Goal: Task Accomplishment & Management: Use online tool/utility

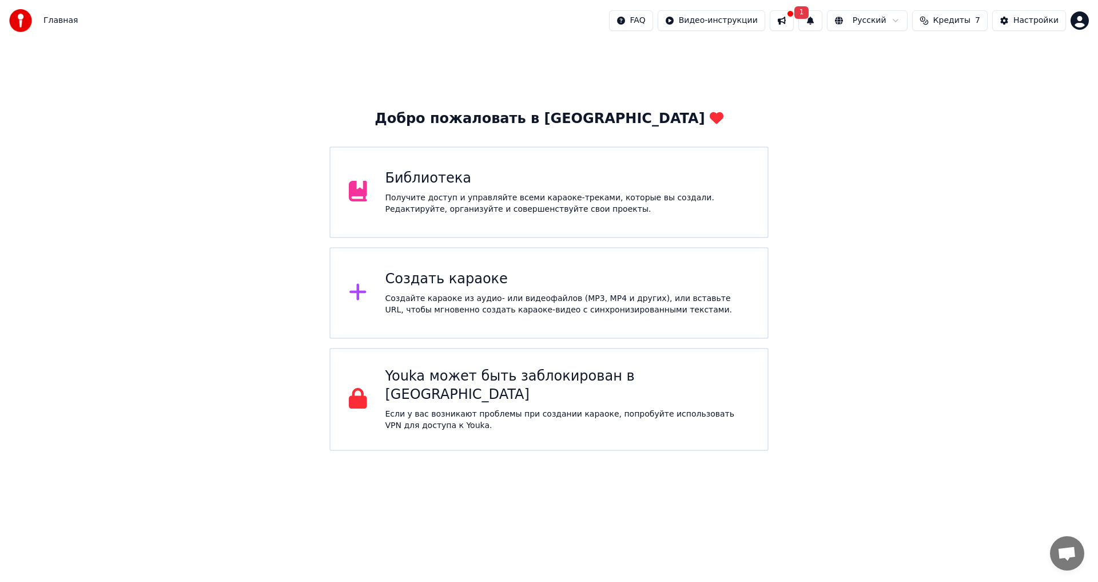
click at [493, 283] on div "Создать караоке" at bounding box center [568, 279] width 364 height 18
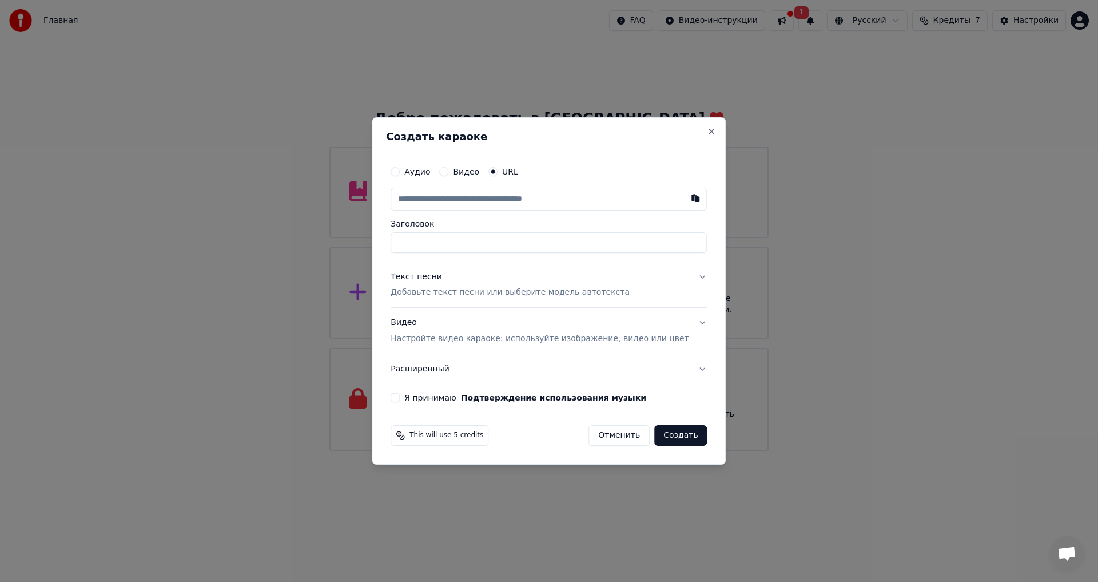
type input "**********"
click at [522, 293] on p "Добавьте текст песни или выберите модель автотекста" at bounding box center [510, 292] width 239 height 11
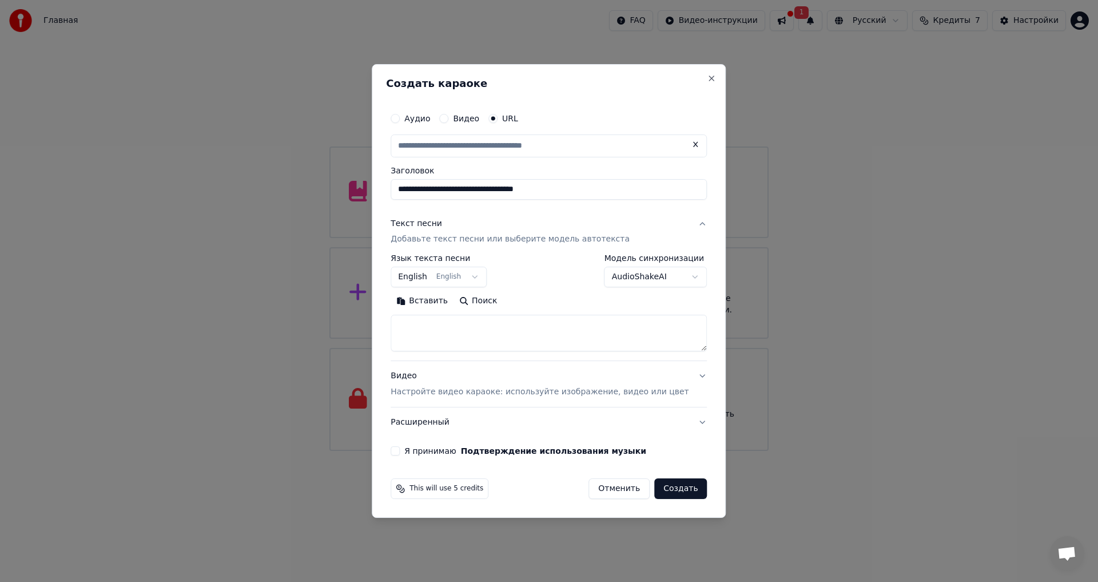
type input "**********"
click at [461, 276] on body "Главная FAQ Видео-инструкции 1 Русский Кредиты 7 Настройки Добро пожаловать в Y…" at bounding box center [549, 225] width 1098 height 451
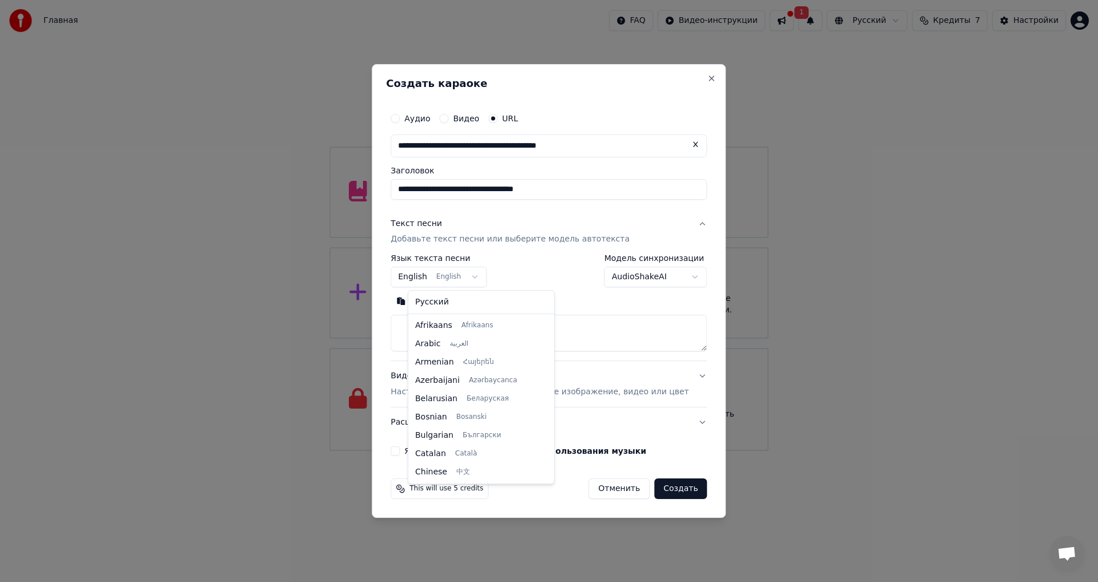
scroll to position [92, 0]
select select "**"
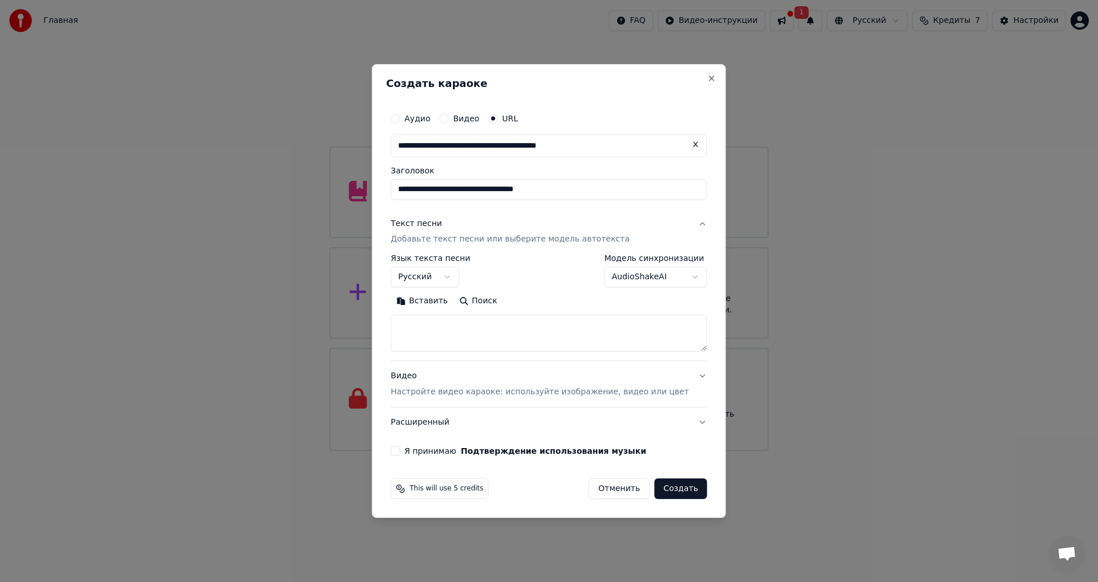
click at [455, 340] on textarea at bounding box center [549, 333] width 316 height 37
click at [446, 239] on p "Добавьте текст песни или выберите модель автотекста" at bounding box center [510, 239] width 239 height 11
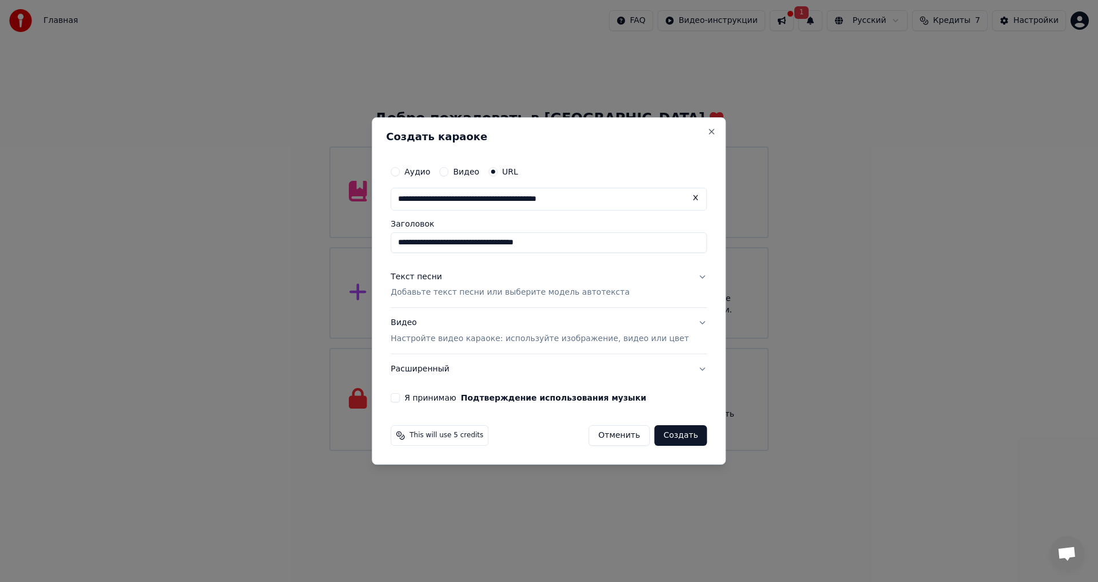
click at [440, 285] on div "Текст песни Добавьте текст песни или выберите модель автотекста" at bounding box center [510, 284] width 239 height 27
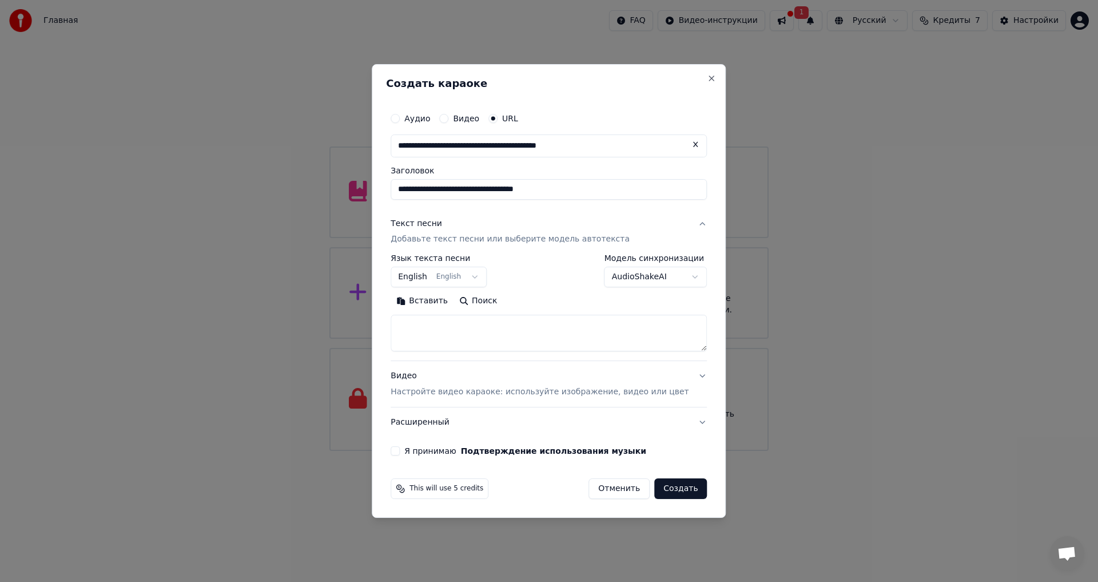
drag, startPoint x: 428, startPoint y: 336, endPoint x: 425, endPoint y: 351, distance: 15.1
click at [428, 337] on textarea at bounding box center [549, 333] width 316 height 37
paste textarea "**********"
type textarea "**********"
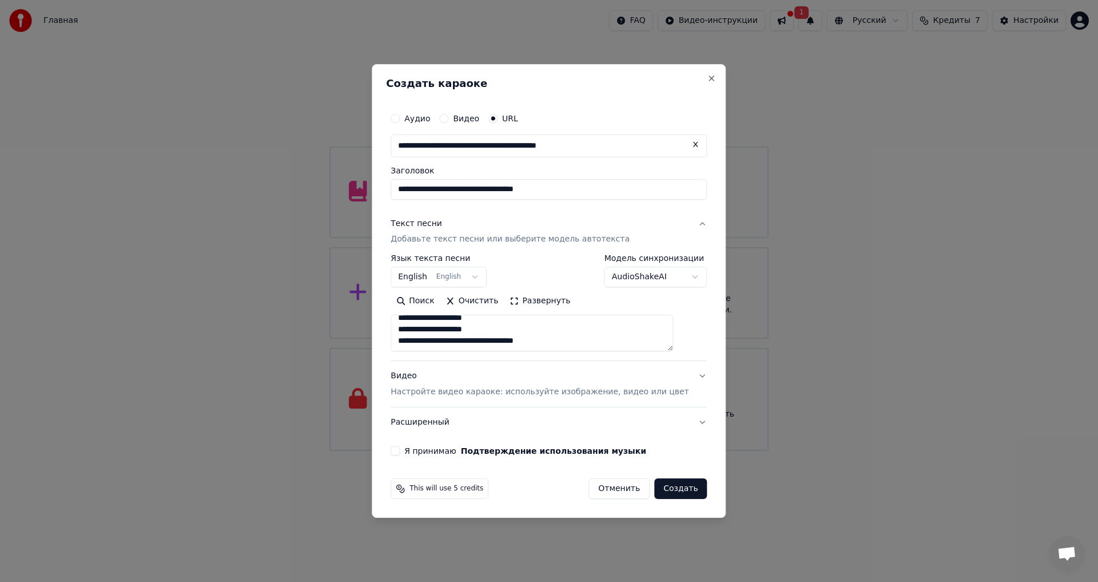
click at [536, 396] on p "Настройте видео караоке: используйте изображение, видео или цвет" at bounding box center [540, 391] width 298 height 11
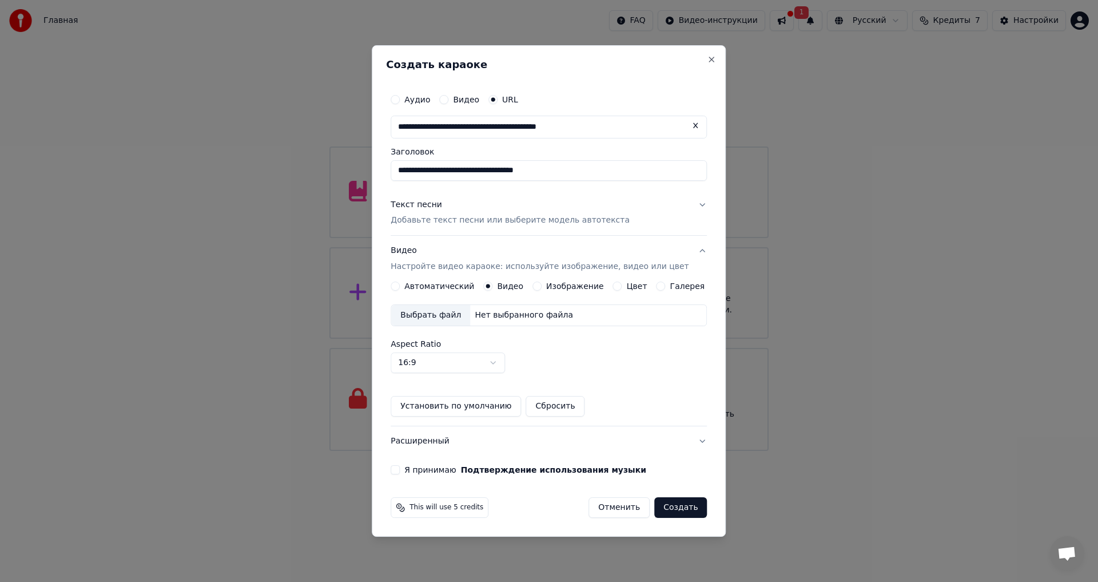
click at [657, 289] on button "Галерея" at bounding box center [661, 285] width 9 height 9
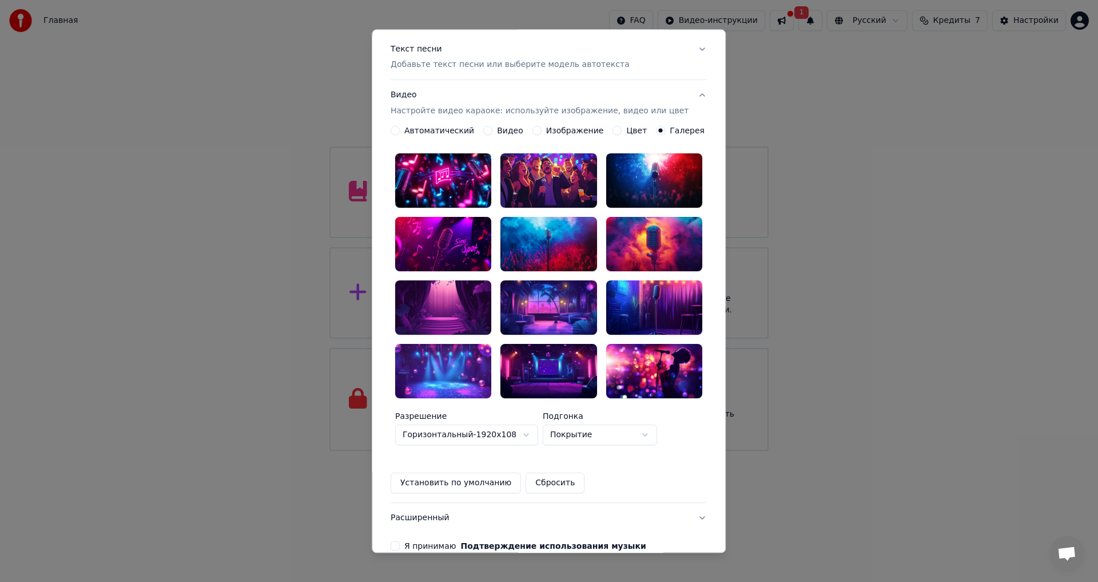
scroll to position [172, 0]
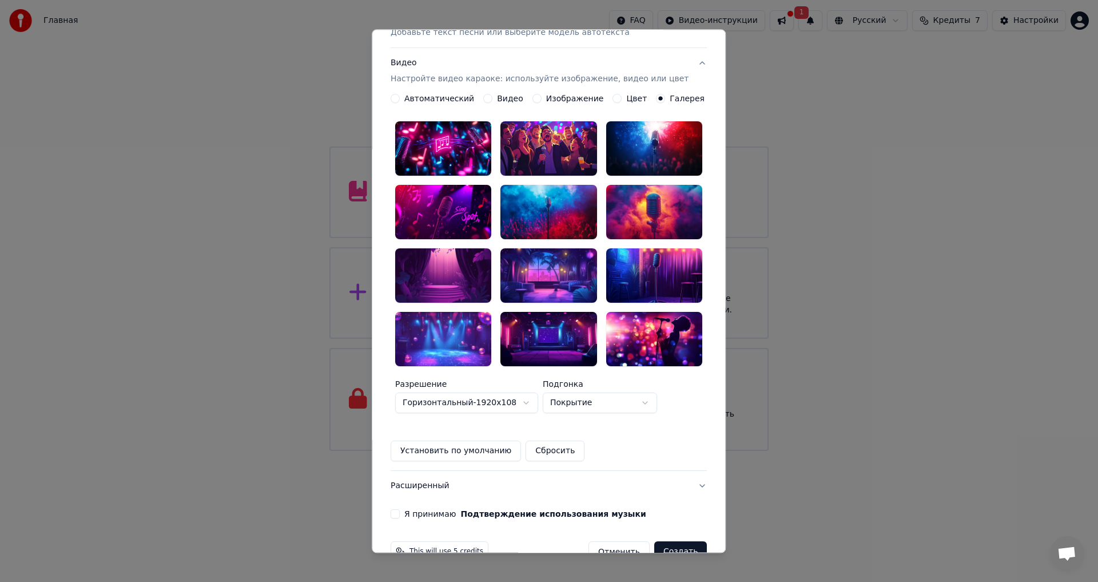
click at [467, 268] on div at bounding box center [443, 275] width 96 height 54
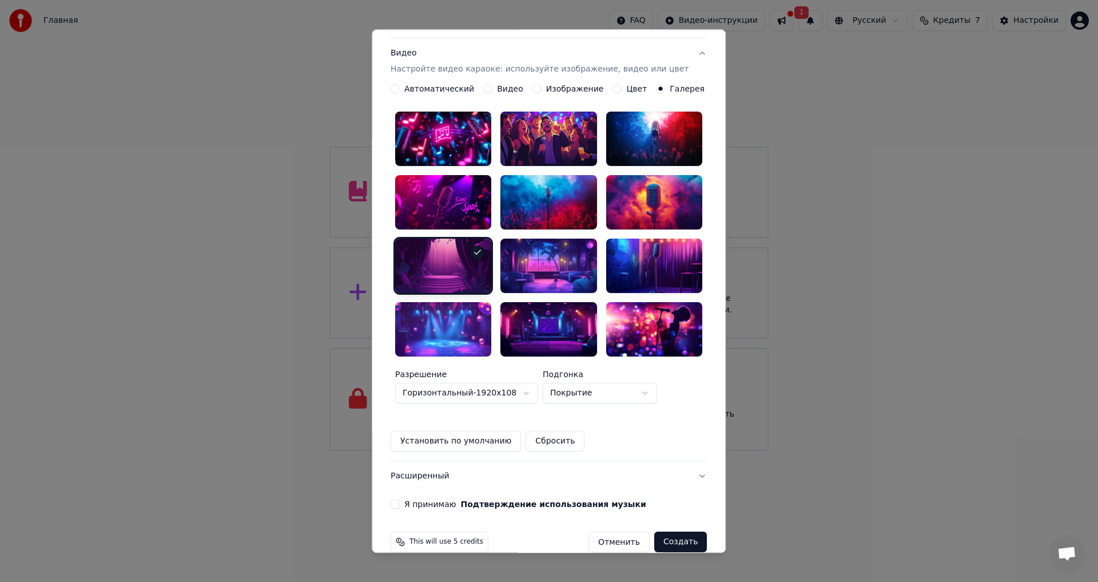
drag, startPoint x: 403, startPoint y: 484, endPoint x: 434, endPoint y: 493, distance: 32.6
click at [400, 500] on button "Я принимаю Подтверждение использования музыки" at bounding box center [395, 504] width 9 height 9
click at [664, 532] on button "Создать" at bounding box center [680, 542] width 53 height 21
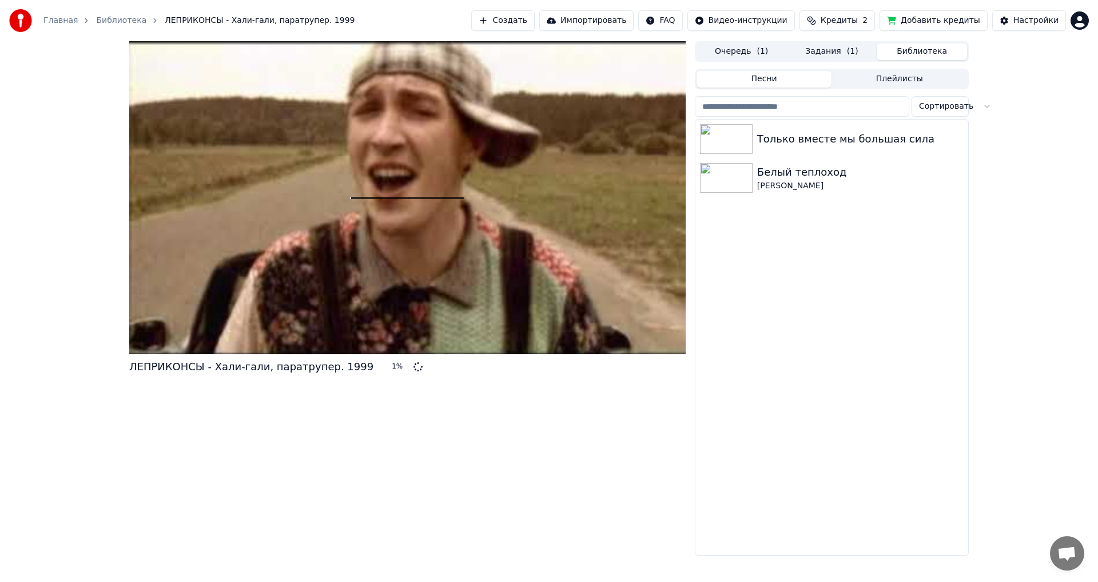
click at [938, 54] on button "Библиотека" at bounding box center [922, 51] width 90 height 17
click at [719, 139] on img at bounding box center [726, 139] width 53 height 30
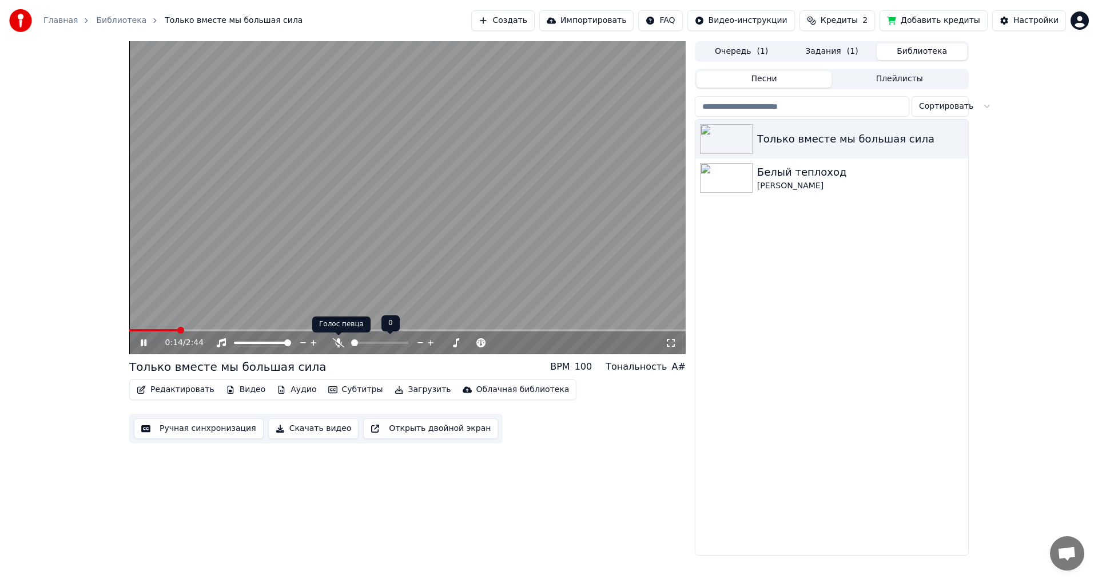
click at [340, 347] on icon at bounding box center [338, 342] width 11 height 9
click at [829, 49] on button "Задания ( 1 )" at bounding box center [832, 51] width 90 height 17
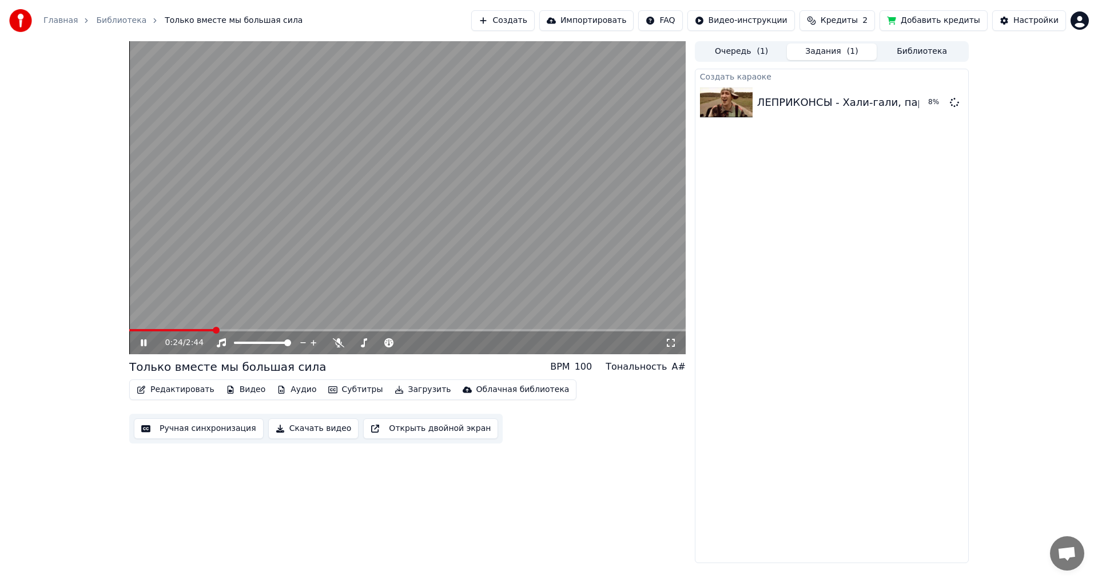
click at [922, 50] on button "Библиотека" at bounding box center [922, 51] width 90 height 17
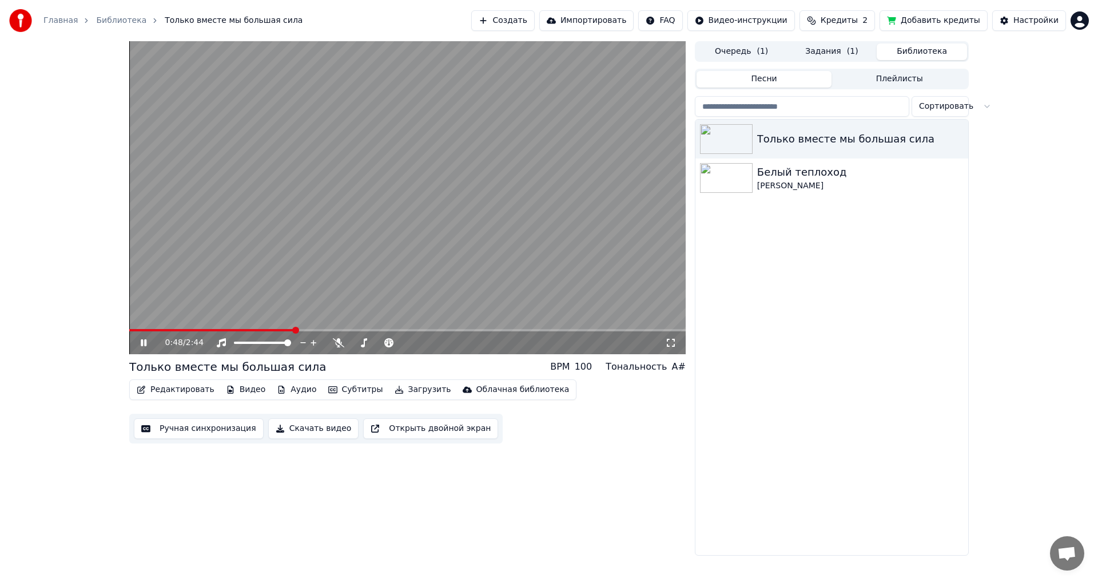
click at [818, 53] on button "Задания ( 1 )" at bounding box center [832, 51] width 90 height 17
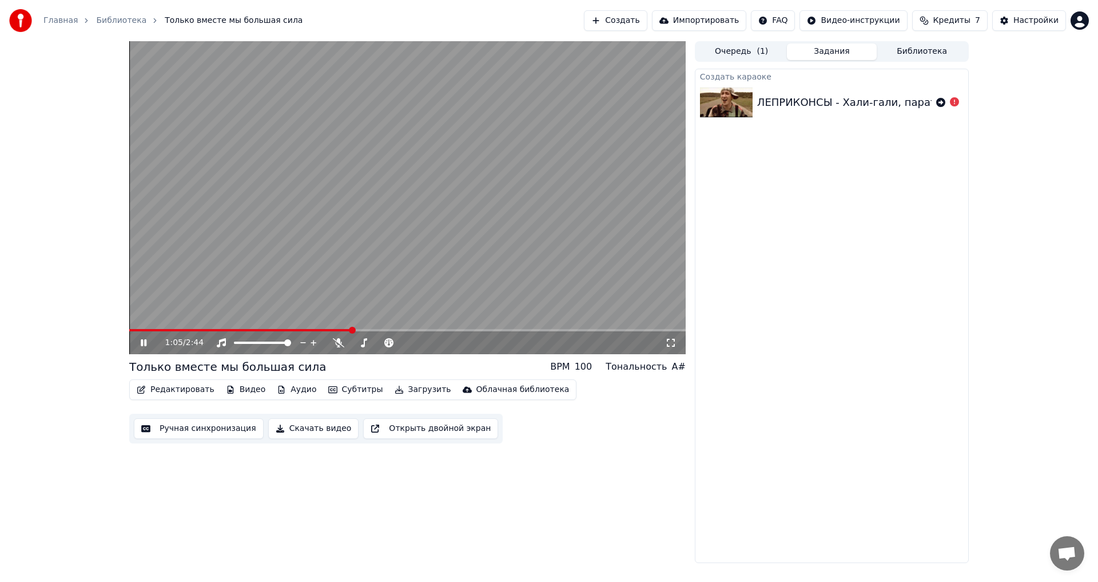
click at [206, 424] on button "Ручная синхронизация" at bounding box center [199, 428] width 130 height 21
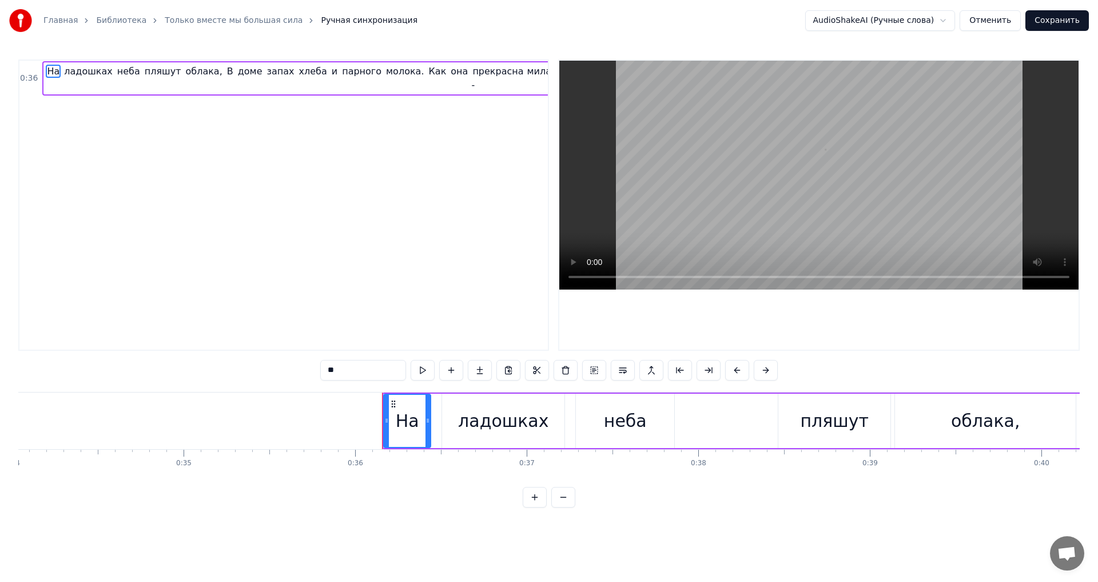
scroll to position [0, 6148]
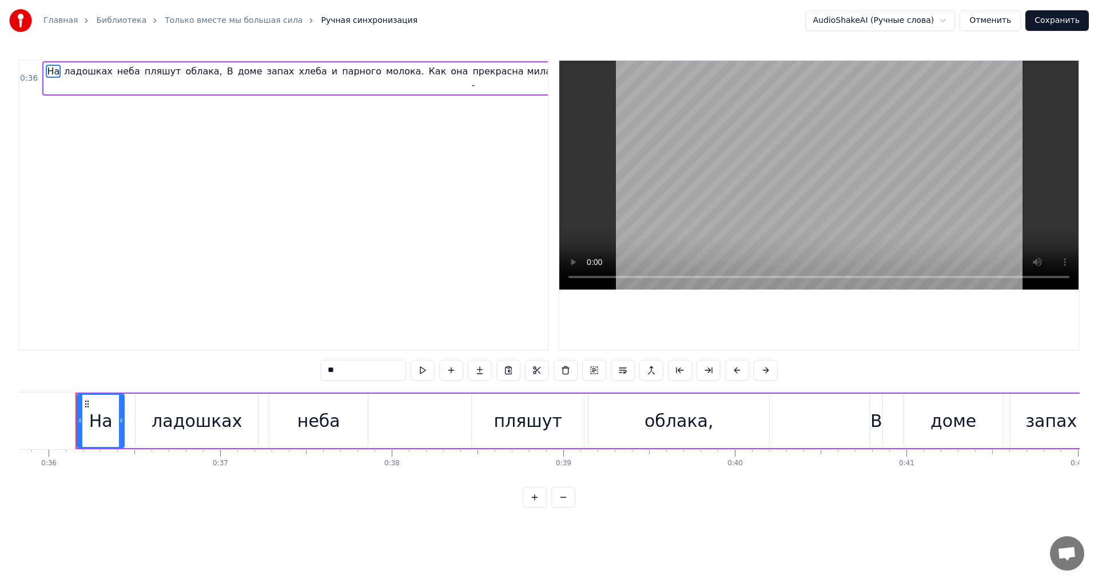
click at [1040, 30] on button "Сохранить" at bounding box center [1058, 20] width 64 height 21
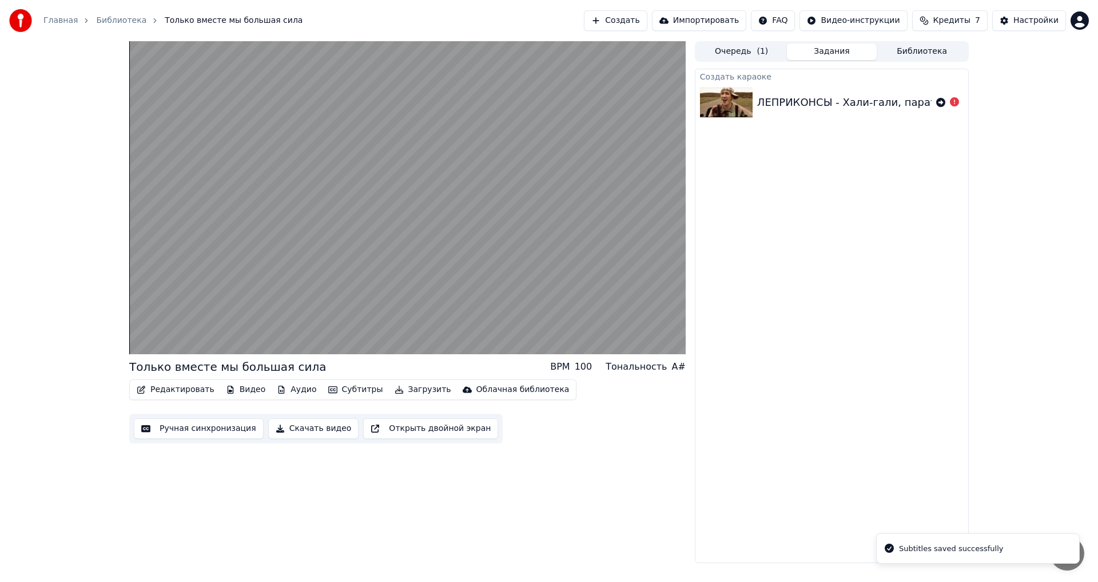
click at [927, 52] on button "Библиотека" at bounding box center [922, 51] width 90 height 17
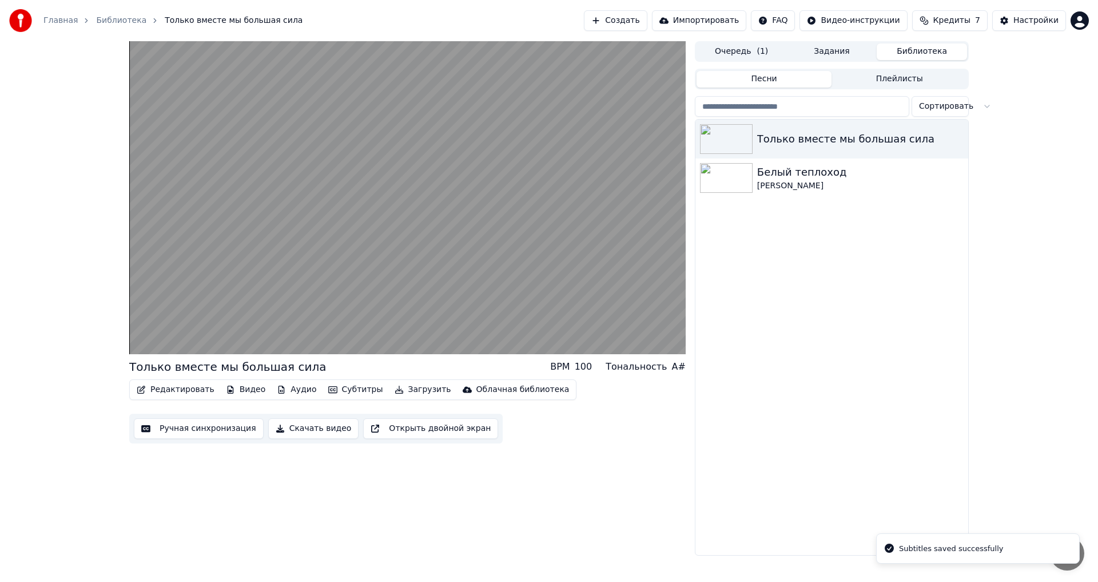
click at [846, 51] on button "Задания" at bounding box center [832, 51] width 90 height 17
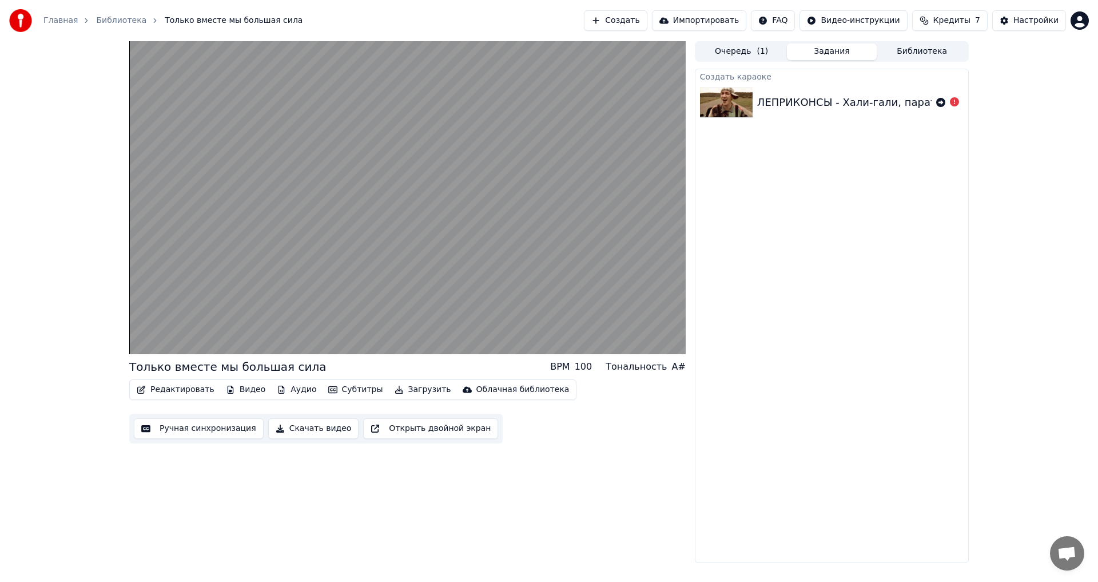
click at [192, 389] on button "Редактировать" at bounding box center [175, 390] width 87 height 16
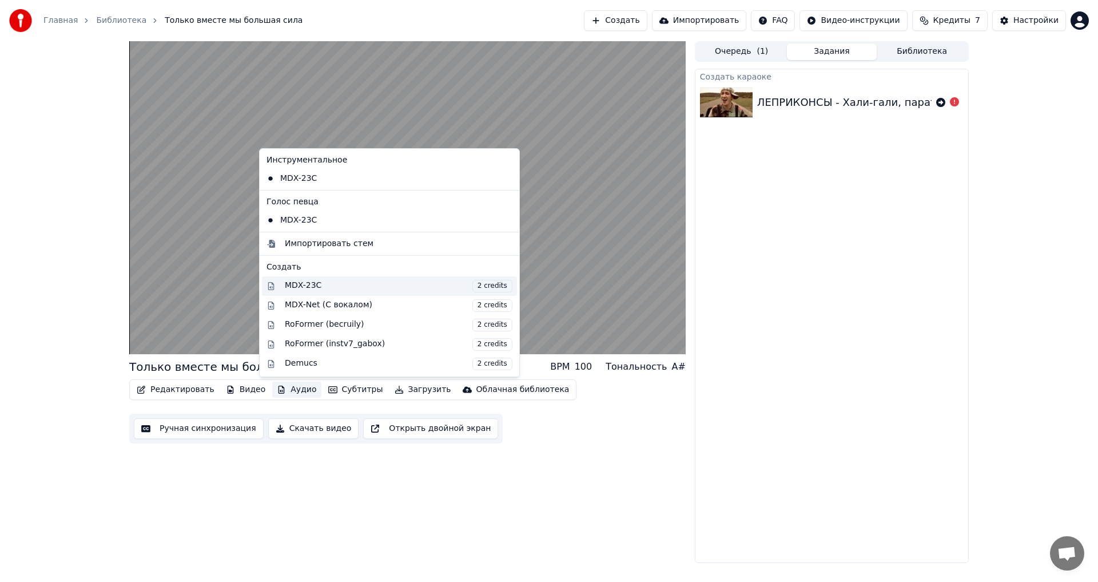
click at [316, 291] on div "MDX-23C 2 credits" at bounding box center [399, 286] width 228 height 13
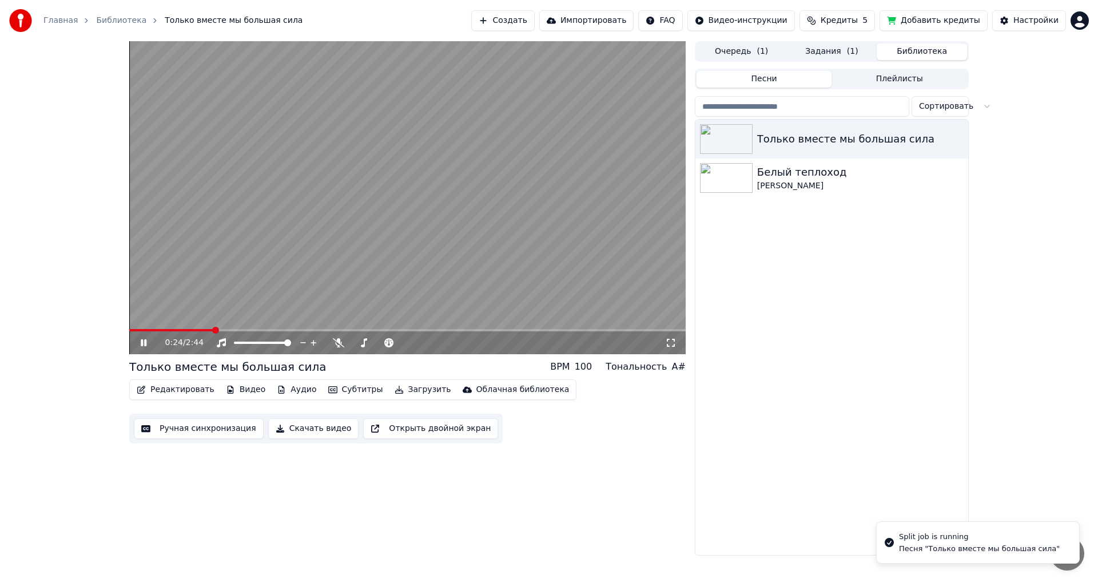
click at [890, 50] on button "Библиотека" at bounding box center [922, 51] width 90 height 17
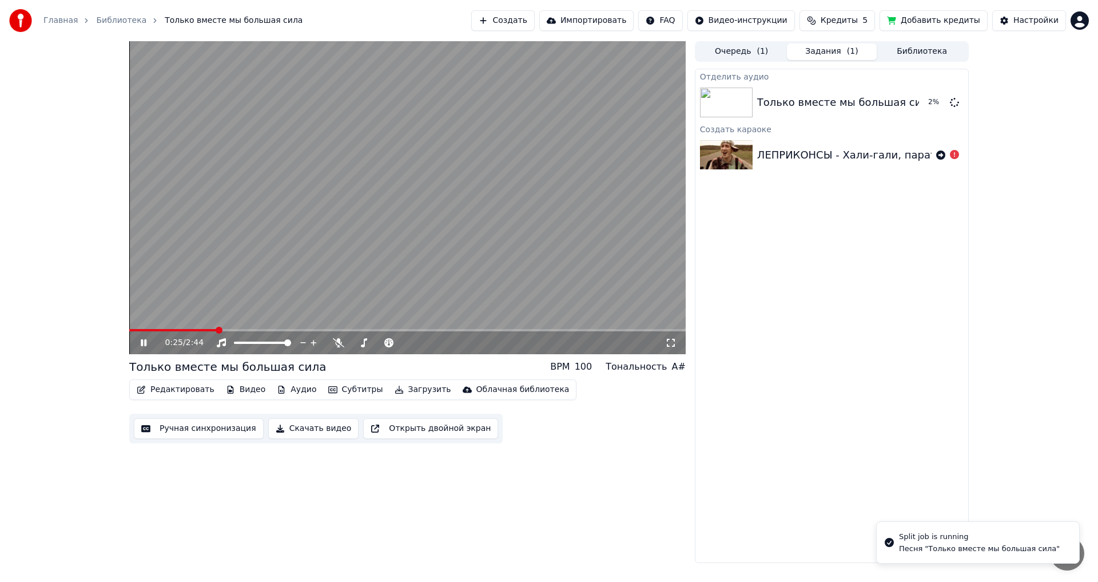
drag, startPoint x: 850, startPoint y: 47, endPoint x: 760, endPoint y: 43, distance: 89.9
click at [849, 47] on span "( 1 )" at bounding box center [852, 51] width 11 height 11
click at [241, 327] on video at bounding box center [407, 197] width 557 height 313
click at [244, 328] on video at bounding box center [407, 197] width 557 height 313
click at [273, 327] on span at bounding box center [270, 330] width 7 height 7
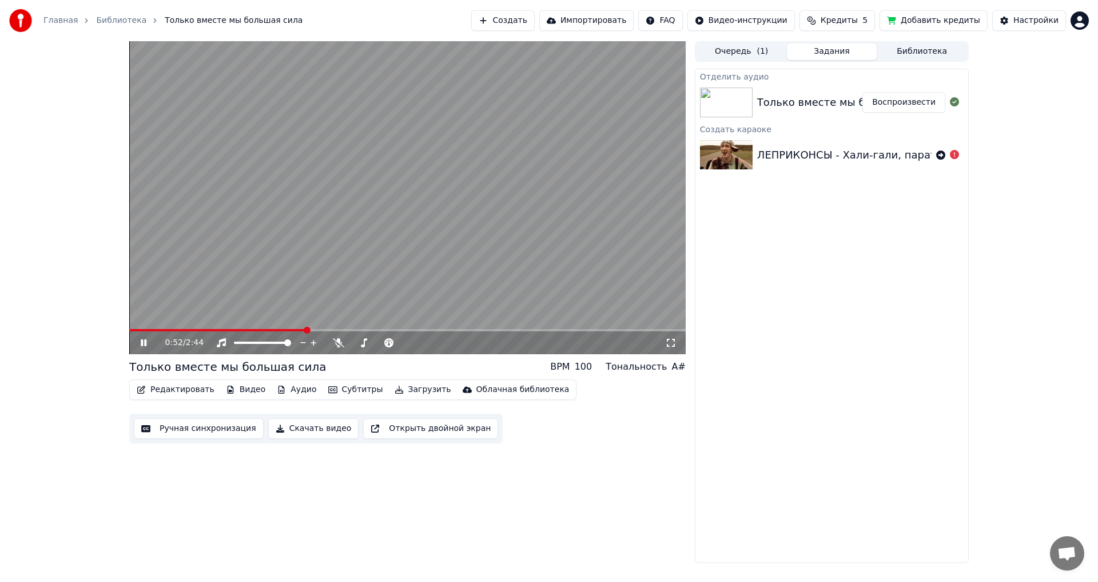
click at [305, 329] on span at bounding box center [407, 330] width 557 height 2
click at [761, 158] on div "ЛЕПРИКОНСЫ - Хали-гали, паратрупер. 1999" at bounding box center [879, 155] width 244 height 16
click at [953, 154] on icon at bounding box center [954, 154] width 9 height 9
click at [940, 154] on icon at bounding box center [940, 154] width 9 height 9
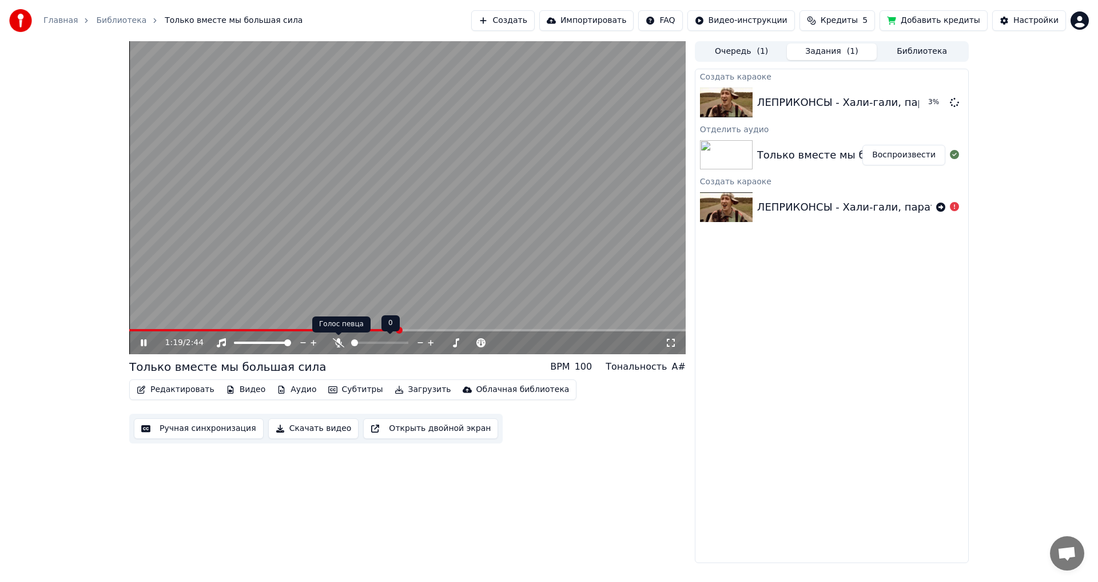
click at [341, 340] on icon at bounding box center [338, 342] width 11 height 9
click at [740, 45] on button "Очередь ( 1 )" at bounding box center [742, 51] width 90 height 17
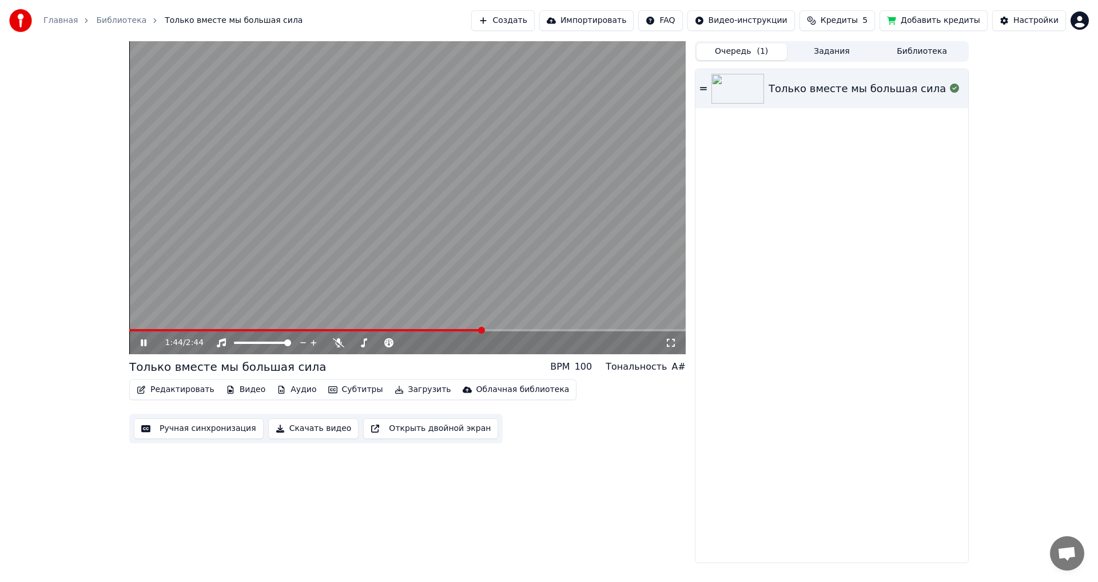
click at [818, 54] on button "Задания" at bounding box center [832, 51] width 90 height 17
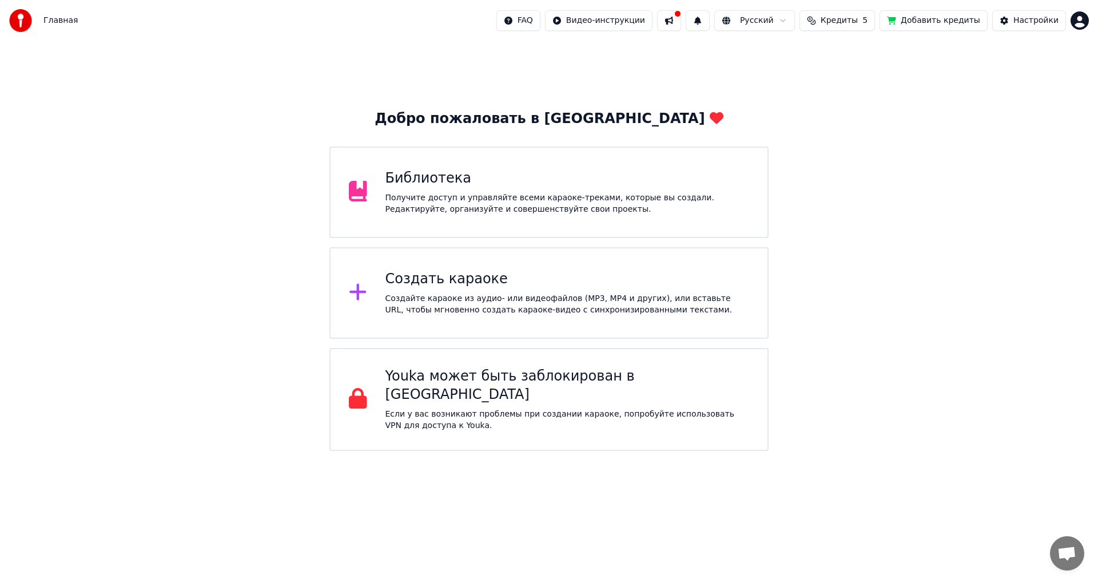
click at [473, 176] on div "Библиотека" at bounding box center [568, 178] width 364 height 18
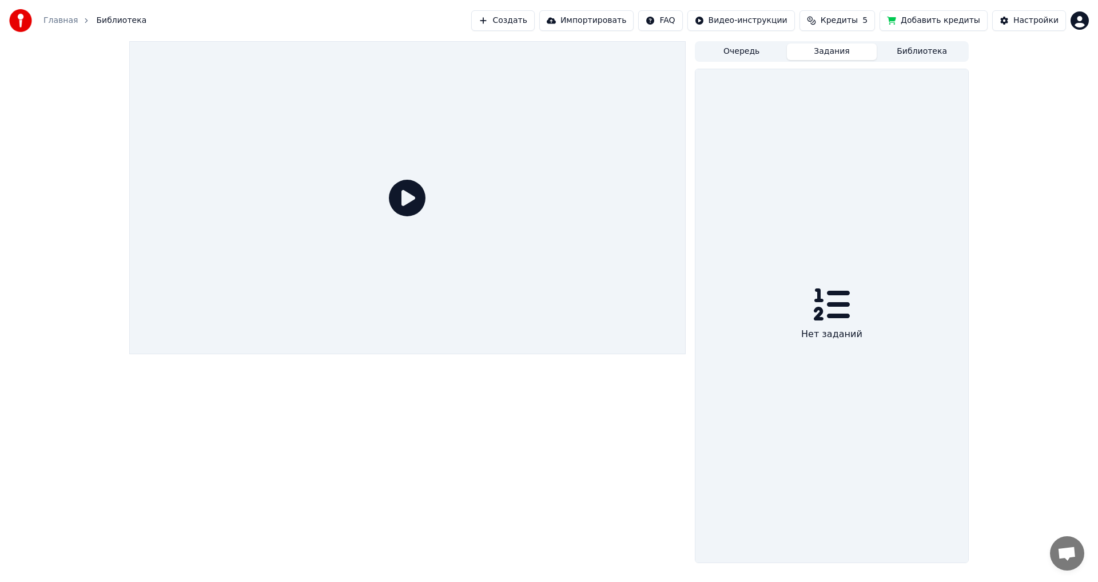
click at [836, 54] on button "Задания" at bounding box center [832, 51] width 90 height 17
click at [763, 48] on button "Очередь" at bounding box center [742, 51] width 90 height 17
click at [534, 25] on button "Создать" at bounding box center [502, 20] width 63 height 21
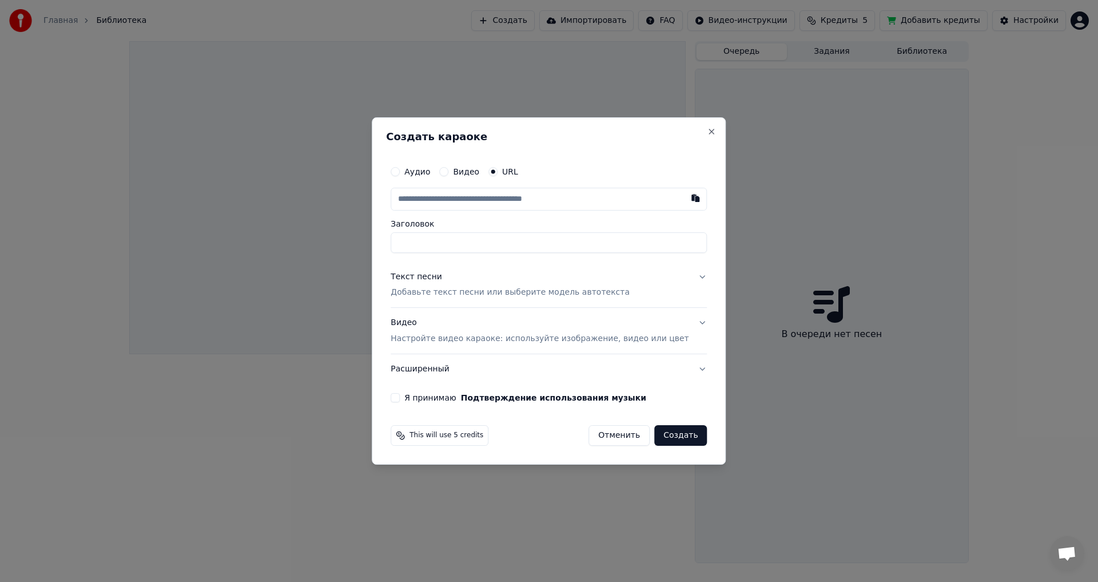
click at [463, 169] on div "Видео" at bounding box center [459, 171] width 40 height 9
click at [449, 169] on button "Видео" at bounding box center [443, 171] width 9 height 9
click at [513, 201] on div "Нет выбранного файла" at bounding box center [524, 198] width 108 height 11
click at [486, 339] on p "Настройте видео караоке: используйте изображение, видео или цвет" at bounding box center [540, 337] width 298 height 11
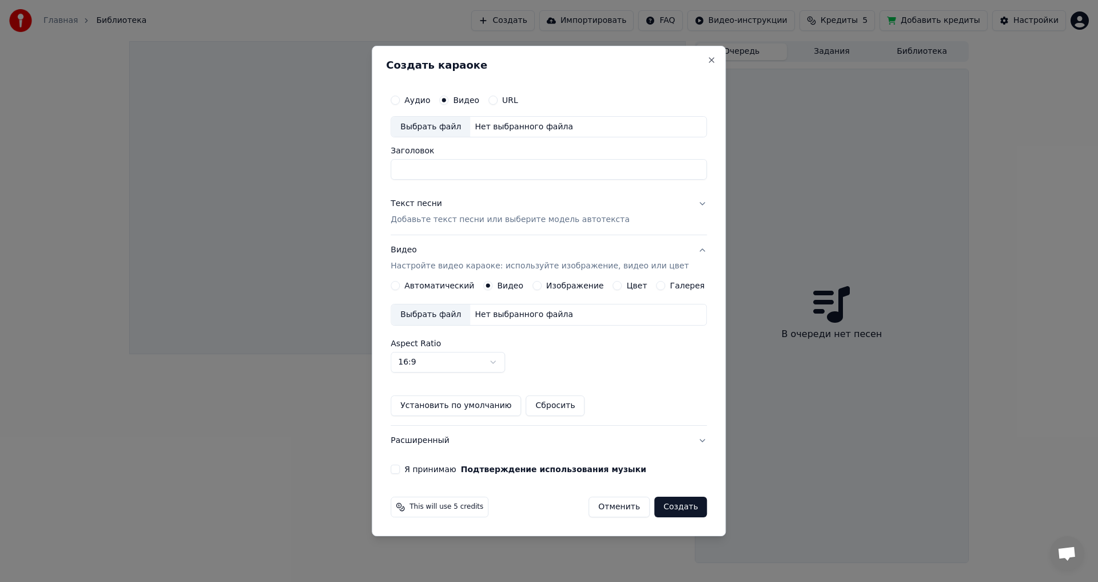
click at [518, 312] on div "Нет выбранного файла" at bounding box center [524, 314] width 108 height 11
click at [498, 102] on button "URL" at bounding box center [493, 100] width 9 height 9
click at [414, 98] on div "Аудио" at bounding box center [410, 99] width 39 height 9
click at [400, 97] on button "Аудио" at bounding box center [395, 99] width 9 height 9
drag, startPoint x: 501, startPoint y: 99, endPoint x: 494, endPoint y: 123, distance: 25.2
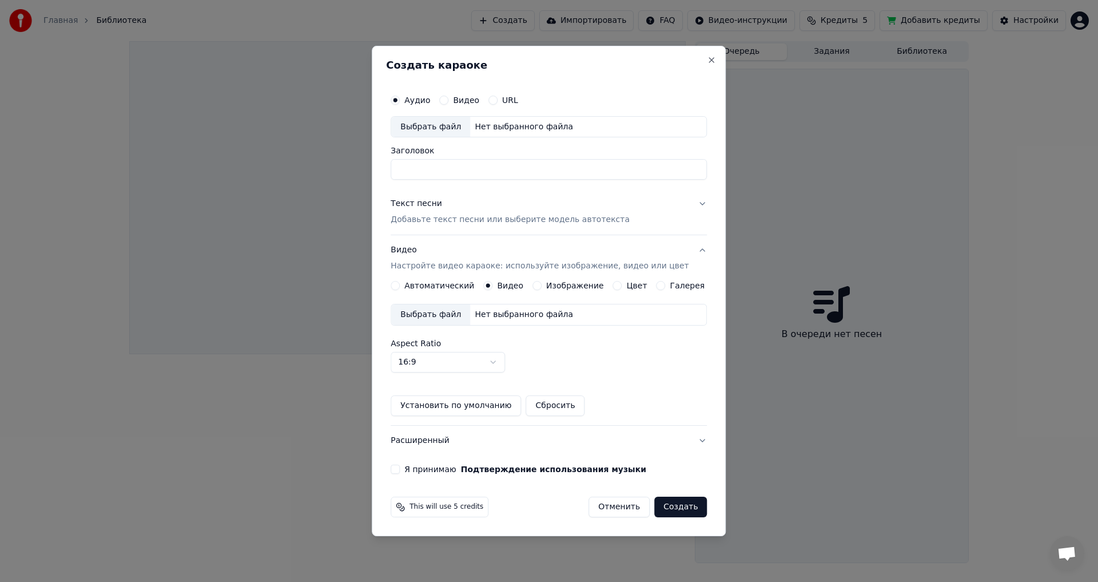
click at [497, 106] on div "Аудио Видео URL" at bounding box center [549, 100] width 316 height 23
click at [498, 101] on button "URL" at bounding box center [493, 100] width 9 height 9
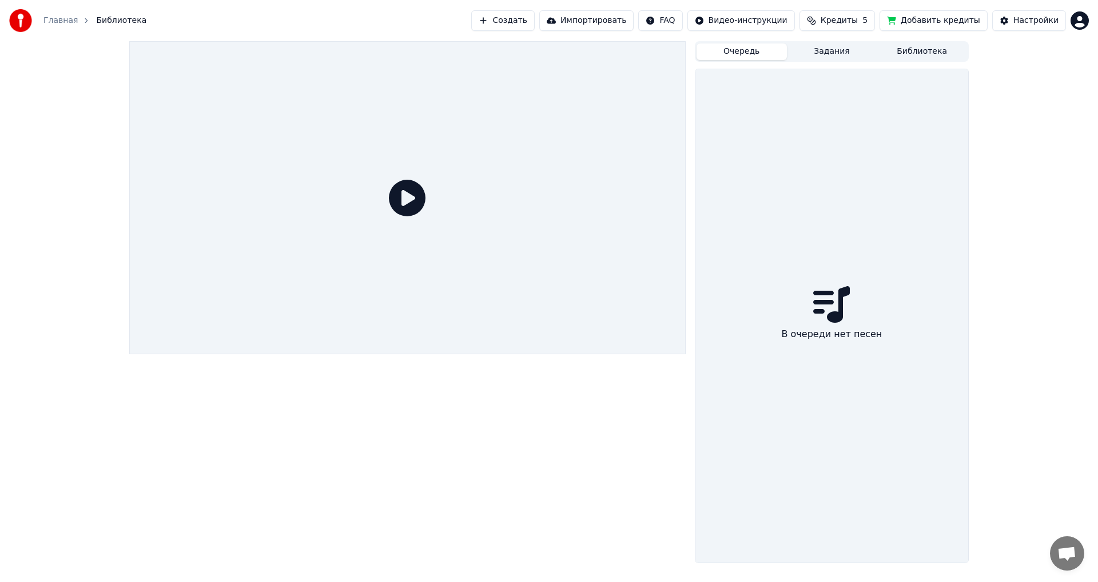
click at [525, 17] on button "Создать" at bounding box center [502, 20] width 63 height 21
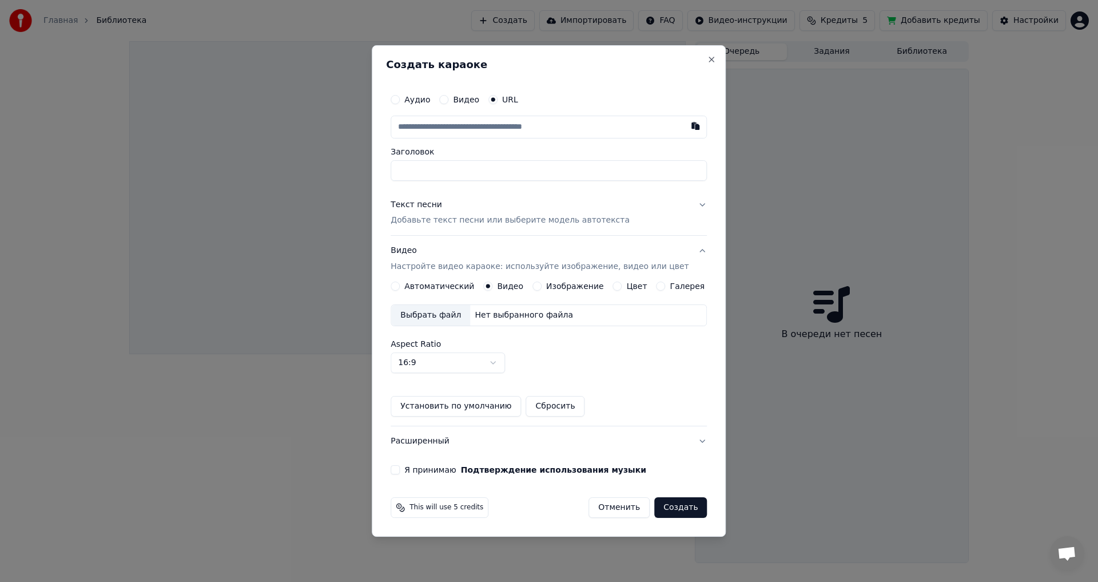
type input "**********"
click at [597, 173] on input "**********" at bounding box center [549, 170] width 316 height 21
type input "**********"
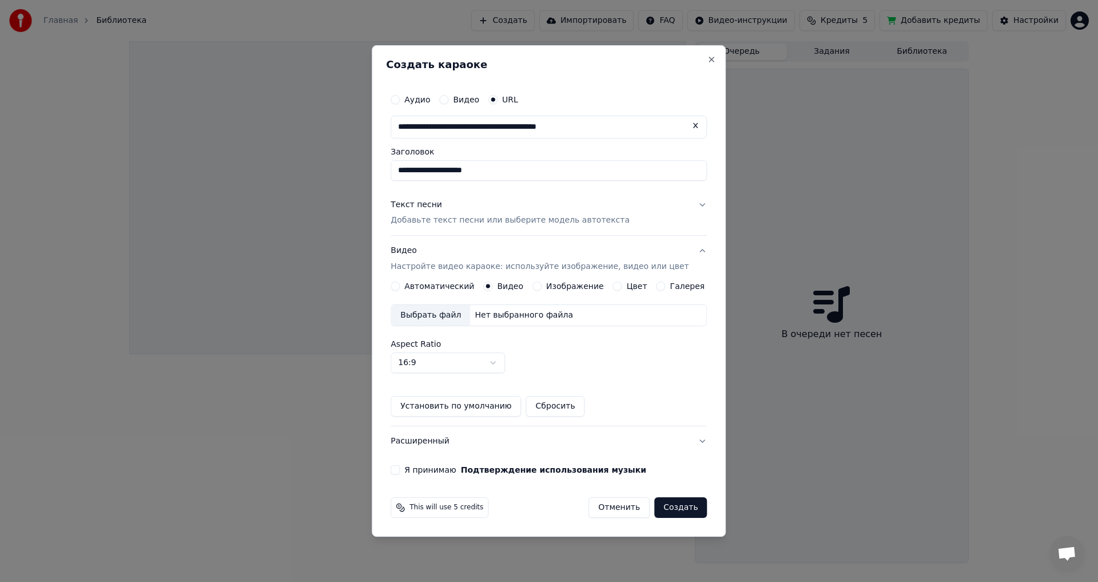
type input "**********"
click at [572, 212] on div "Текст песни Добавьте текст песни или выберите модель автотекста" at bounding box center [510, 212] width 239 height 27
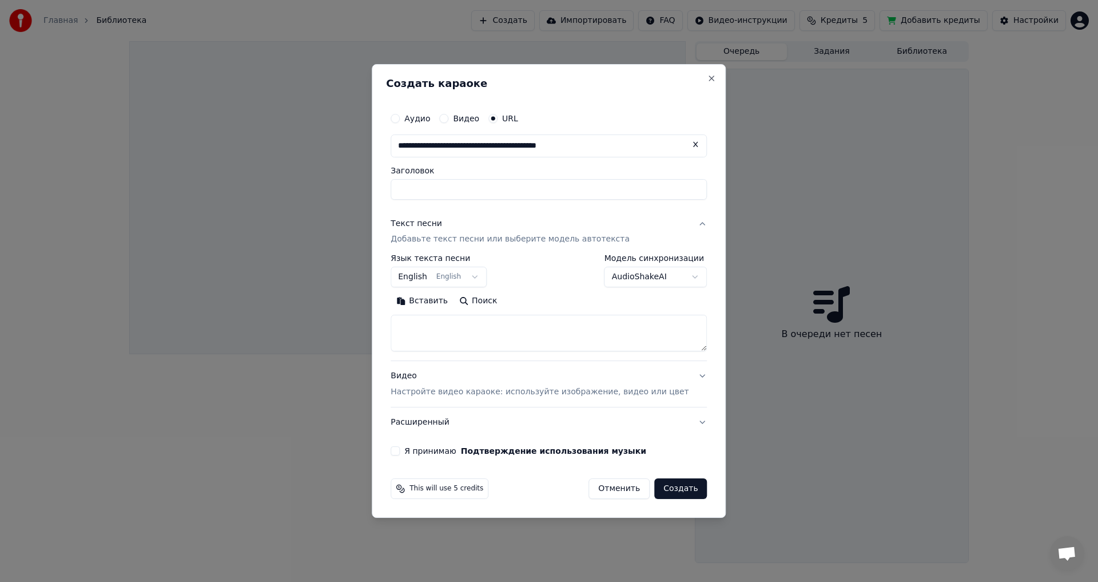
select select
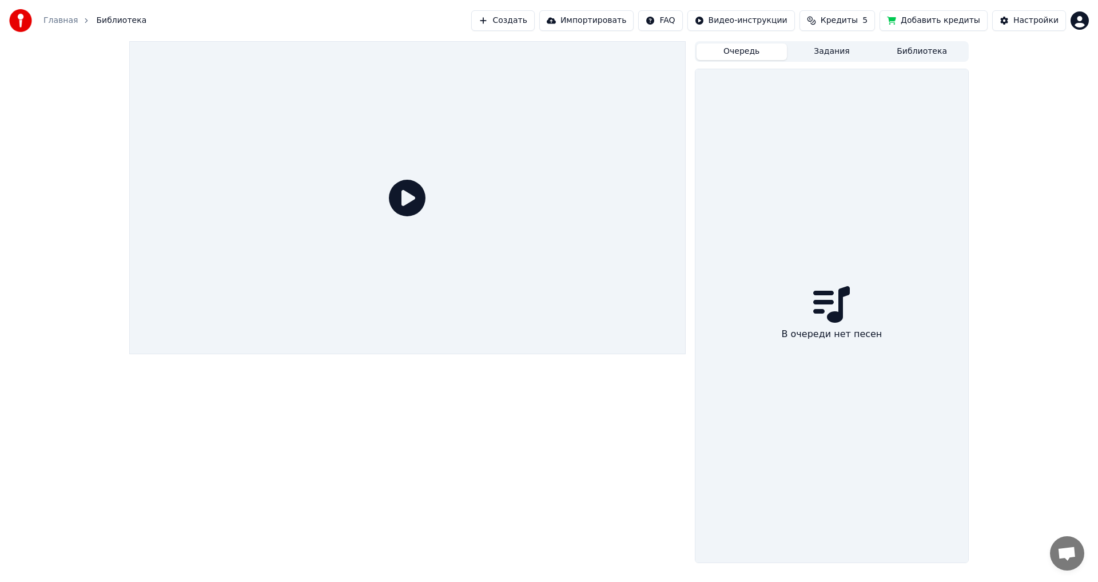
click at [534, 23] on button "Создать" at bounding box center [502, 20] width 63 height 21
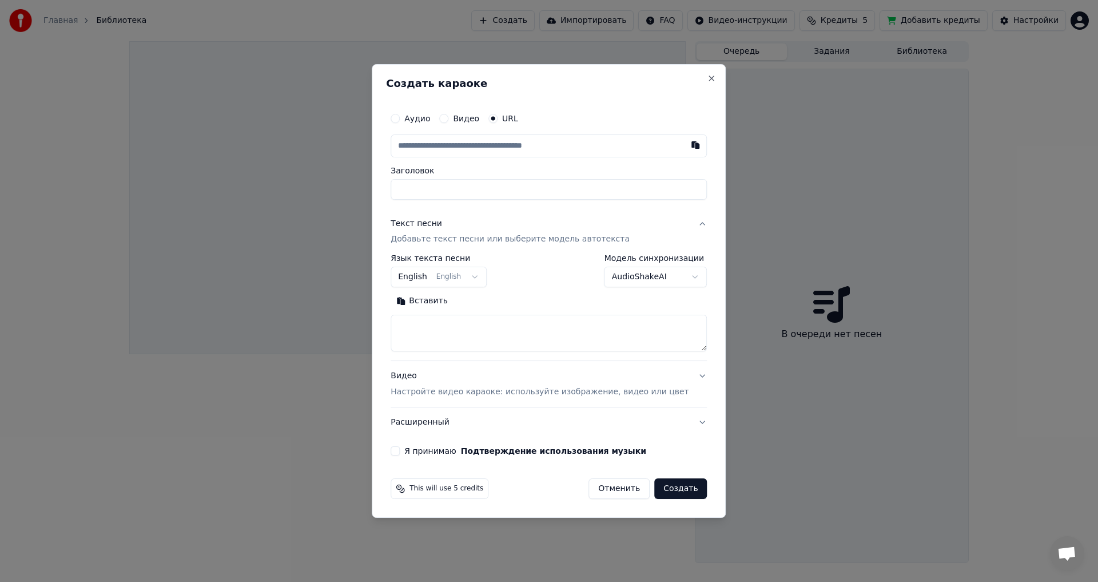
paste input "**********"
type input "**********"
click at [596, 187] on input "**********" at bounding box center [549, 189] width 316 height 21
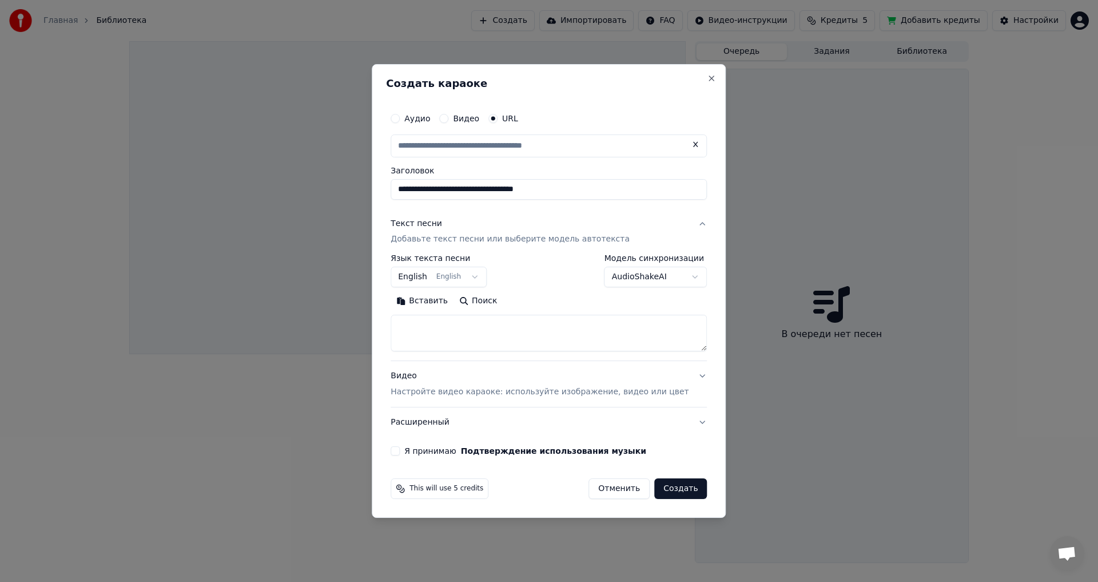
type input "**********"
click at [534, 329] on textarea at bounding box center [549, 333] width 316 height 37
paste textarea "**********"
type textarea "**********"
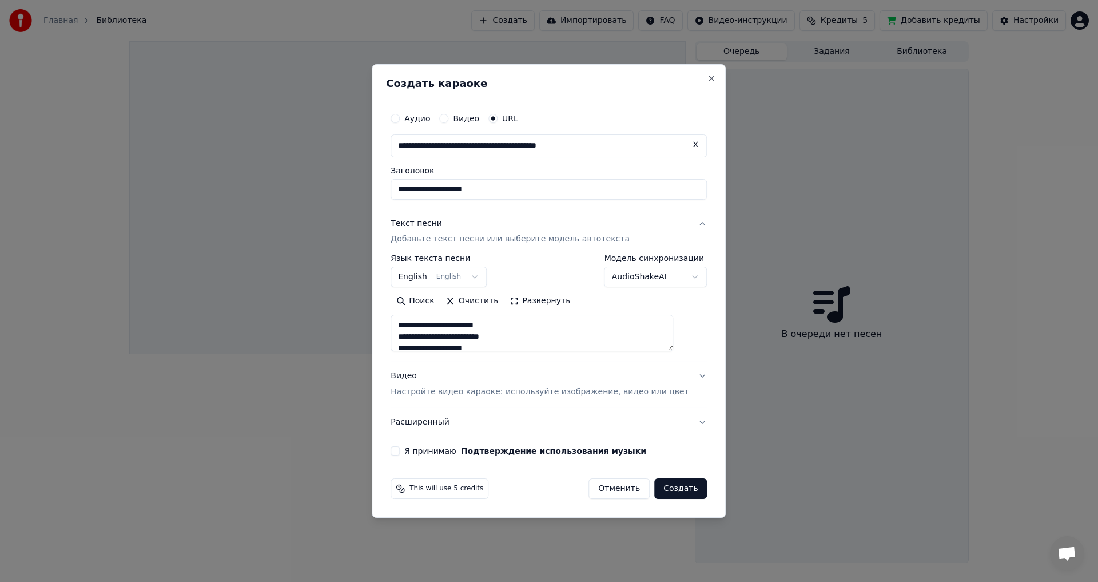
click at [400, 450] on button "Я принимаю Подтверждение использования музыки" at bounding box center [395, 450] width 9 height 9
click at [670, 487] on button "Создать" at bounding box center [680, 488] width 53 height 21
select select "**"
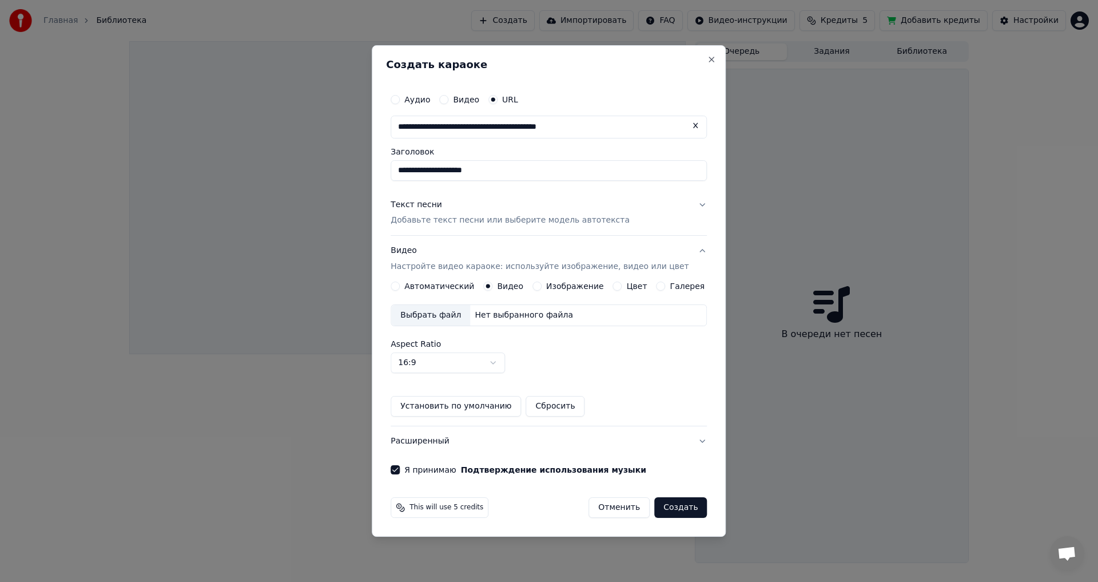
click at [616, 289] on button "Цвет" at bounding box center [617, 285] width 9 height 9
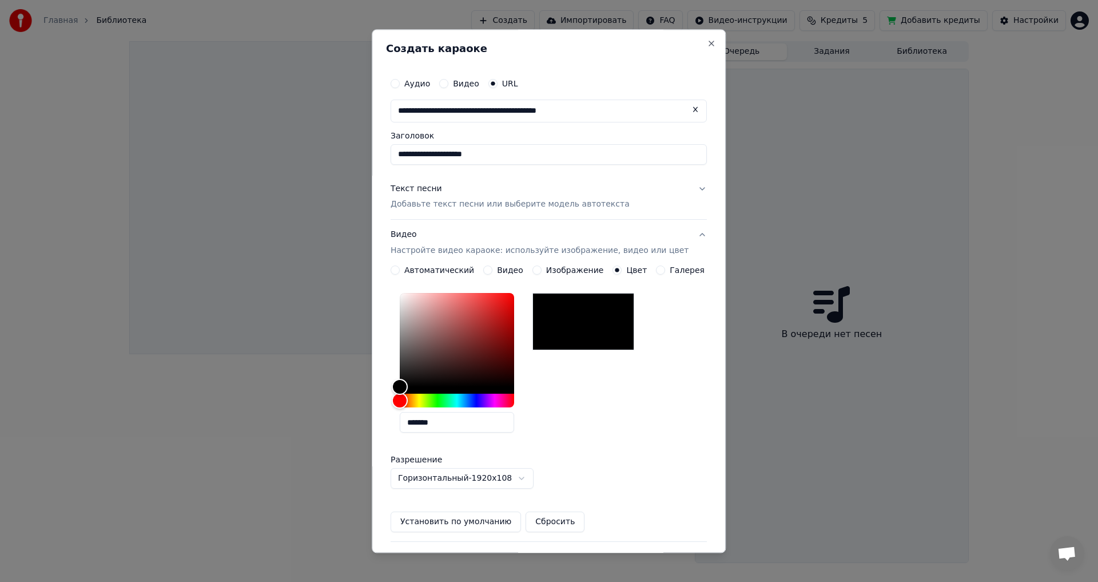
click at [535, 268] on button "Изображение" at bounding box center [537, 270] width 9 height 9
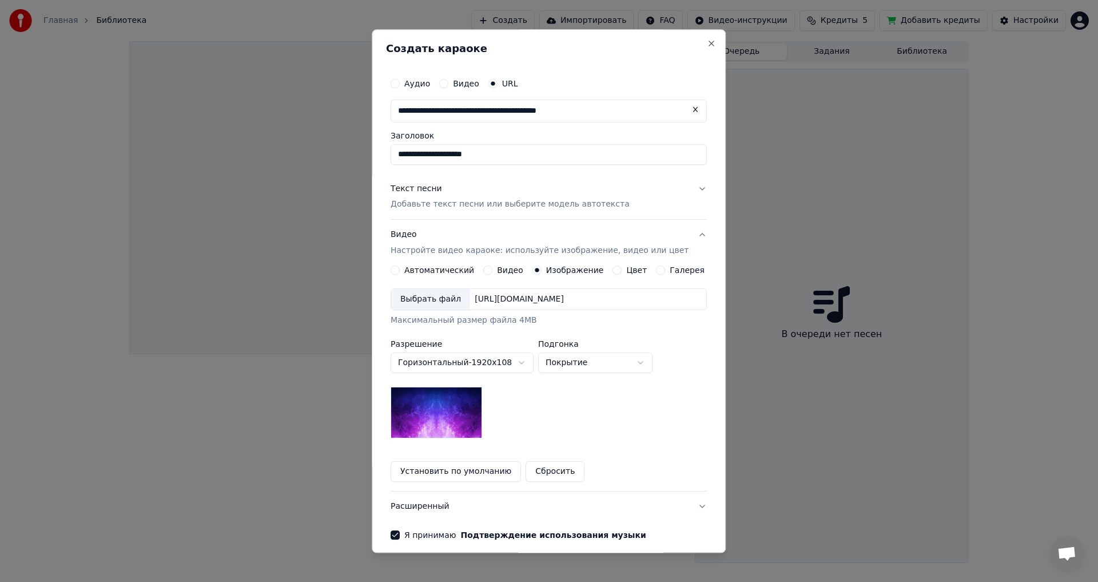
click at [495, 465] on button "Установить по умолчанию" at bounding box center [456, 472] width 130 height 21
click at [657, 271] on button "Галерея" at bounding box center [661, 270] width 9 height 9
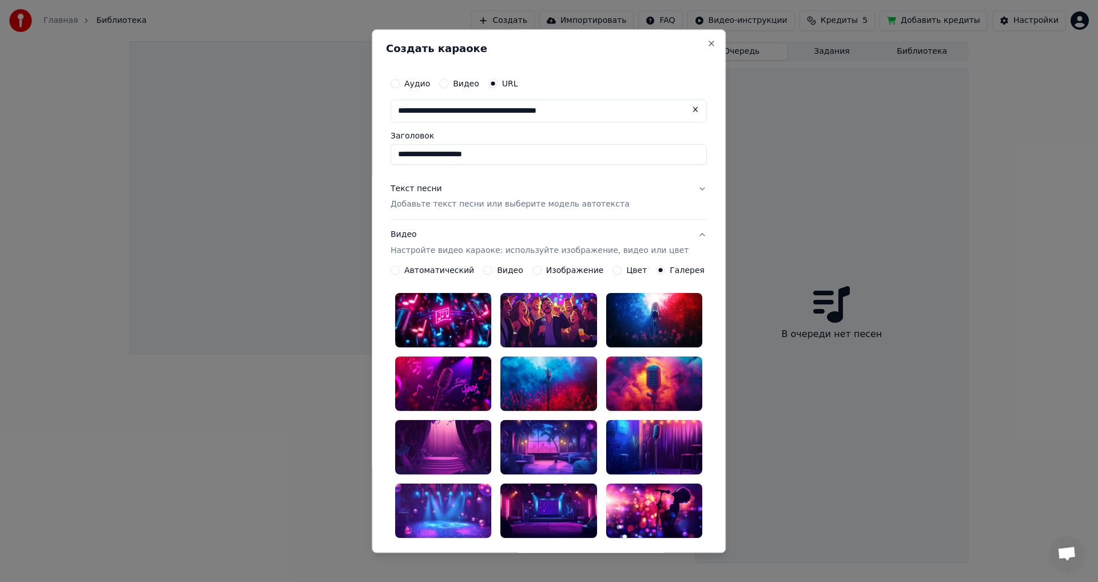
click at [630, 313] on div at bounding box center [654, 320] width 96 height 54
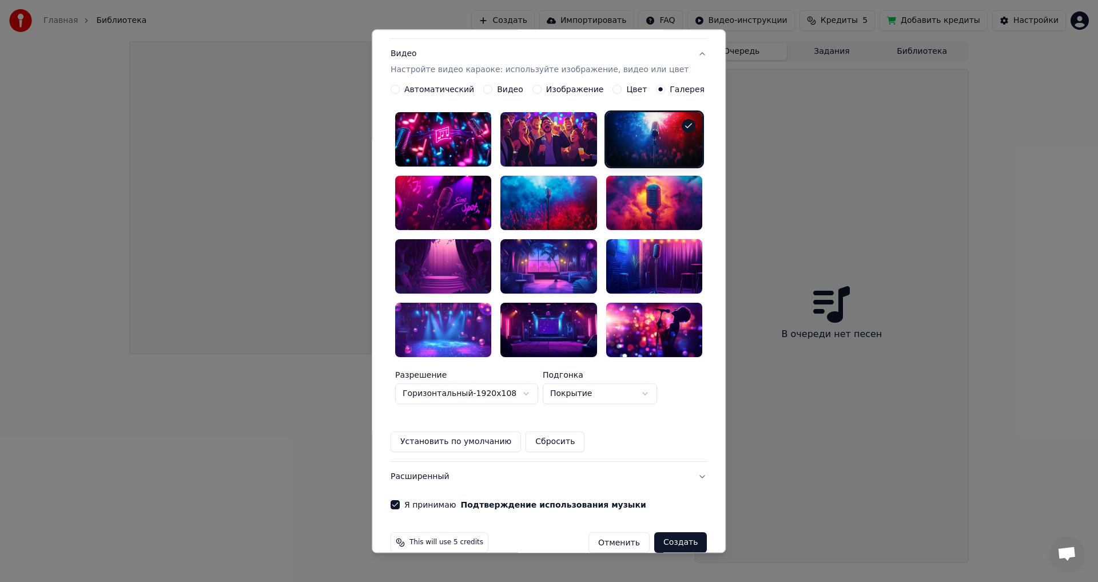
scroll to position [181, 0]
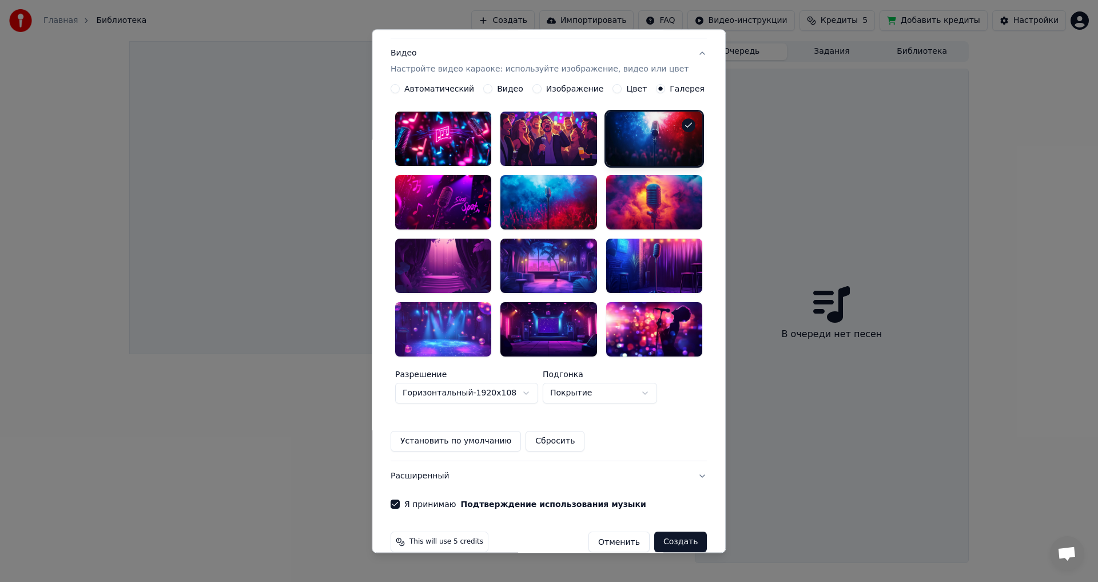
click at [665, 532] on button "Создать" at bounding box center [680, 542] width 53 height 21
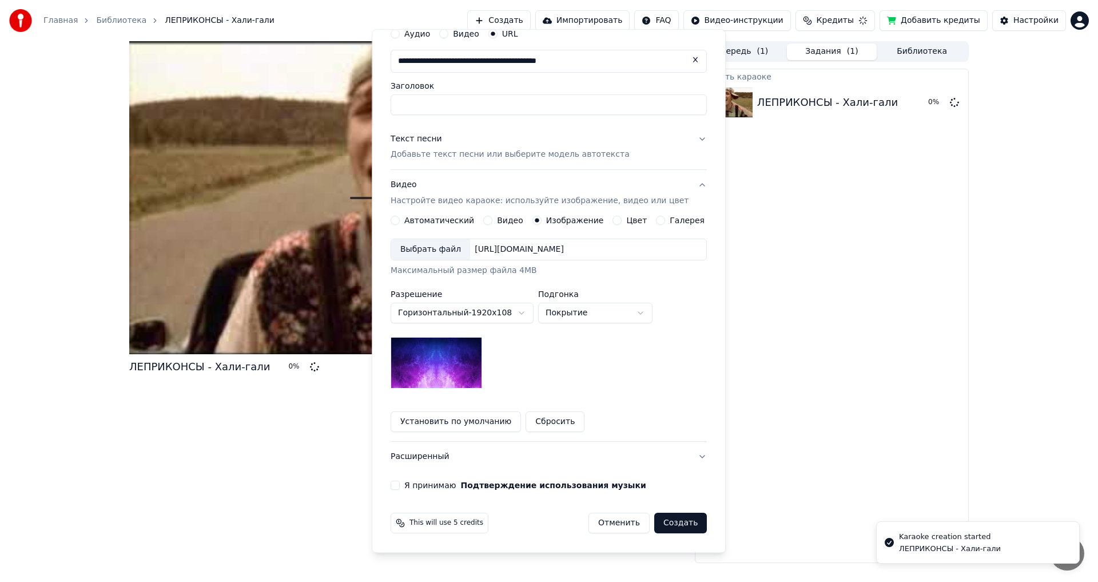
scroll to position [0, 0]
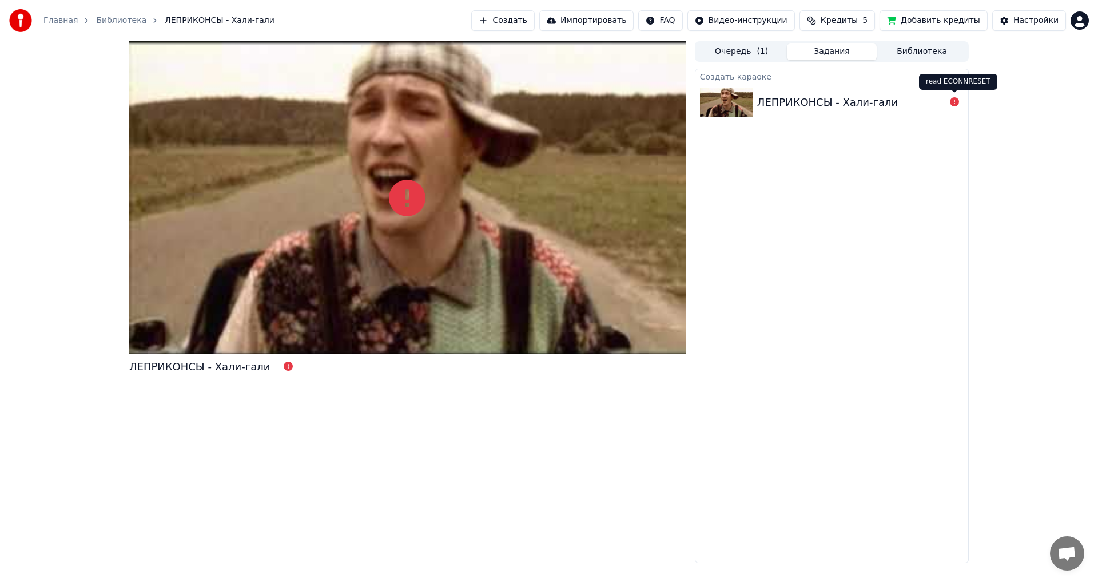
click at [951, 100] on icon at bounding box center [954, 101] width 9 height 9
click at [951, 101] on icon at bounding box center [954, 101] width 9 height 9
drag, startPoint x: 951, startPoint y: 174, endPoint x: 955, endPoint y: 142, distance: 32.9
click at [955, 151] on div "Создать караоке ЛЕПРИКОНСЫ - Хали-гали" at bounding box center [832, 316] width 274 height 494
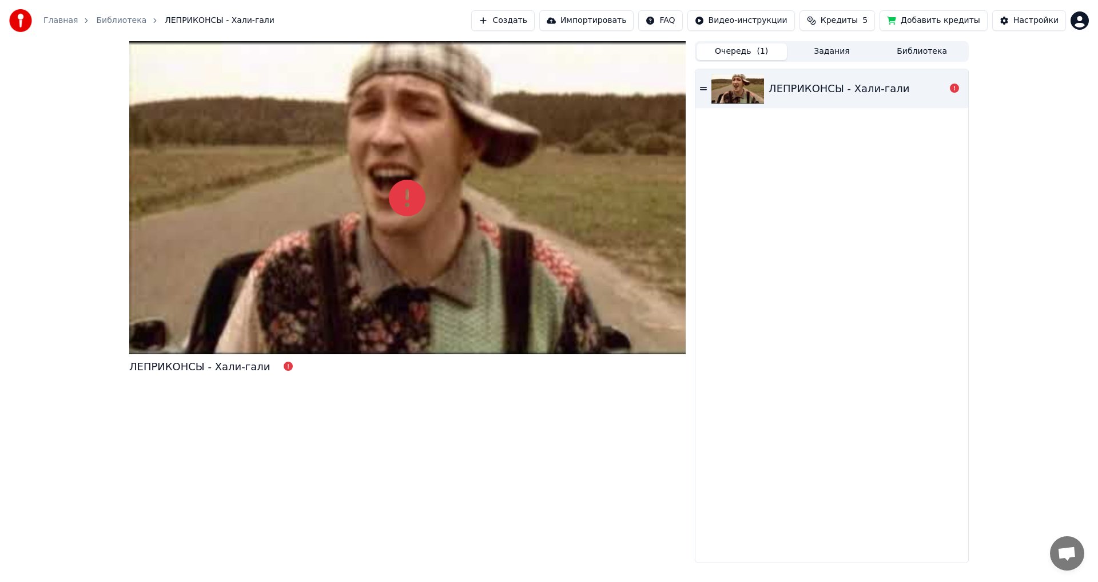
click at [743, 49] on button "Очередь ( 1 )" at bounding box center [742, 51] width 90 height 17
click at [945, 89] on div "ЛЕПРИКОНСЫ - Хали-гали" at bounding box center [857, 89] width 177 height 16
click at [942, 88] on div "ЛЕПРИКОНСЫ - Хали-гали" at bounding box center [857, 89] width 177 height 16
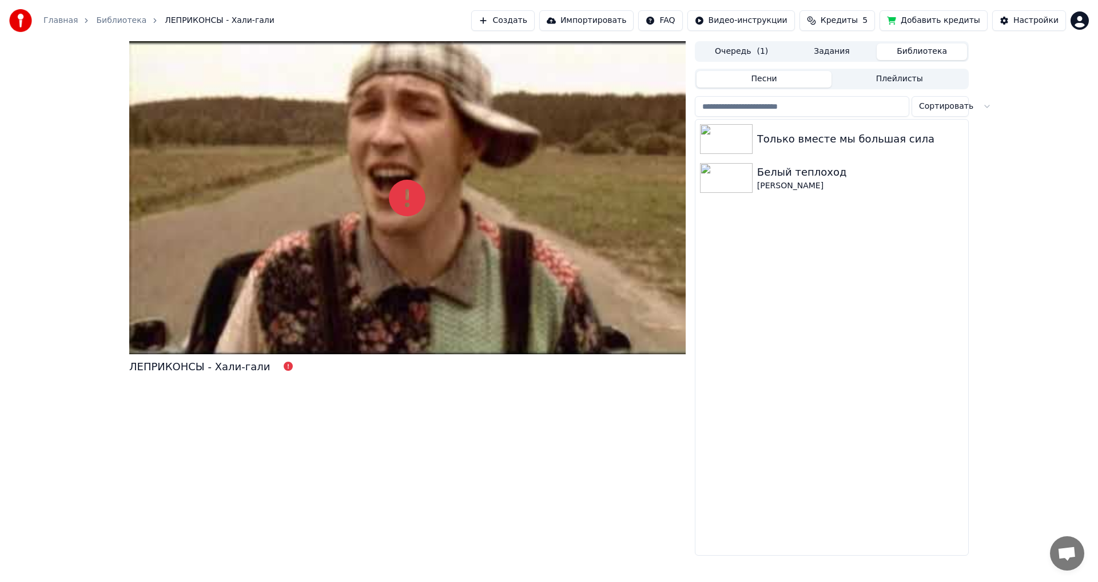
click at [926, 51] on button "Библиотека" at bounding box center [922, 51] width 90 height 17
click at [729, 149] on img at bounding box center [726, 139] width 53 height 30
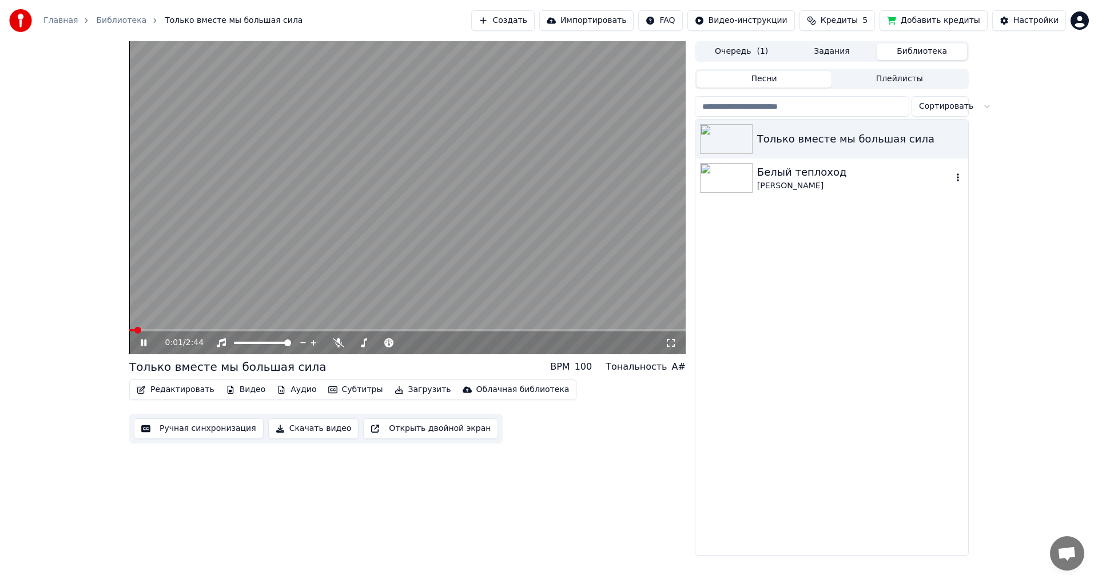
click at [733, 189] on img at bounding box center [726, 178] width 53 height 30
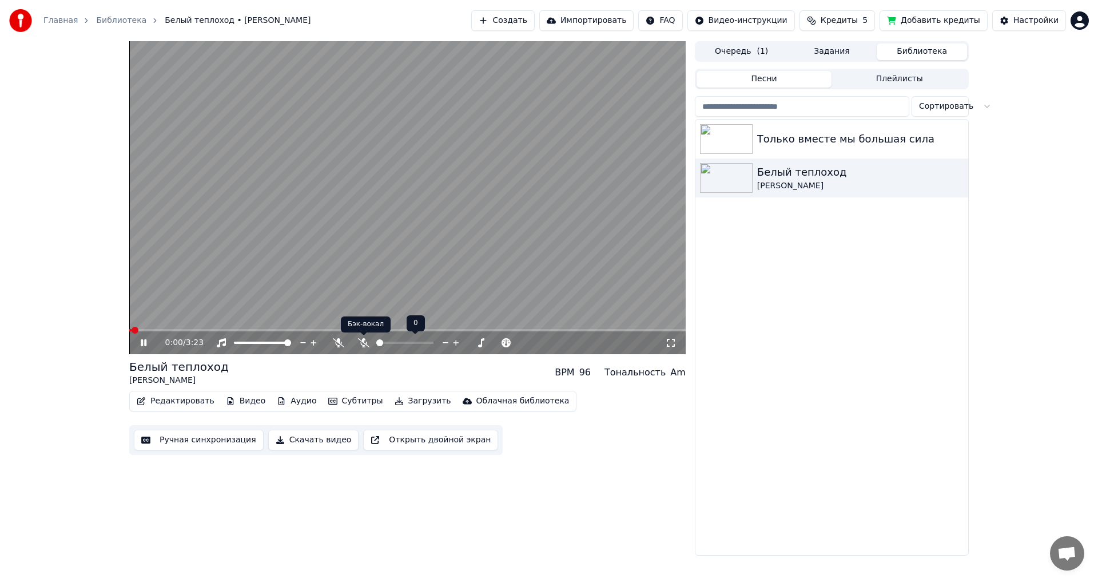
click at [361, 344] on icon at bounding box center [363, 342] width 11 height 9
drag, startPoint x: 375, startPoint y: 176, endPoint x: 371, endPoint y: 188, distance: 12.1
click at [374, 178] on video at bounding box center [407, 197] width 557 height 313
click at [308, 257] on video at bounding box center [407, 197] width 557 height 313
click at [216, 339] on icon at bounding box center [221, 342] width 11 height 9
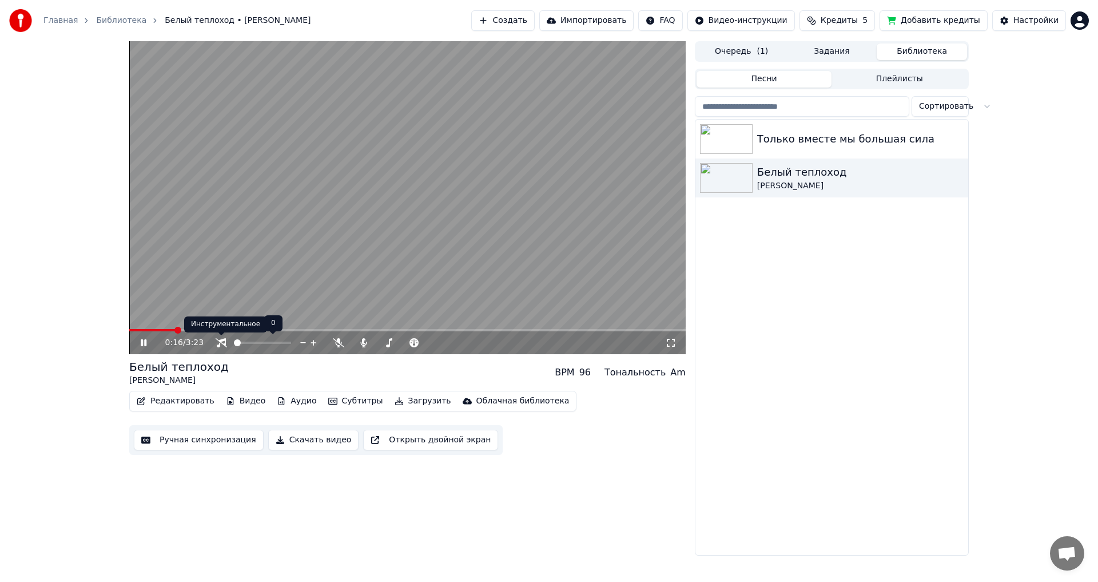
click at [221, 344] on icon at bounding box center [221, 342] width 11 height 9
click at [221, 346] on icon at bounding box center [221, 342] width 11 height 9
drag, startPoint x: 221, startPoint y: 346, endPoint x: 222, endPoint y: 338, distance: 8.0
click at [222, 339] on icon at bounding box center [221, 342] width 11 height 9
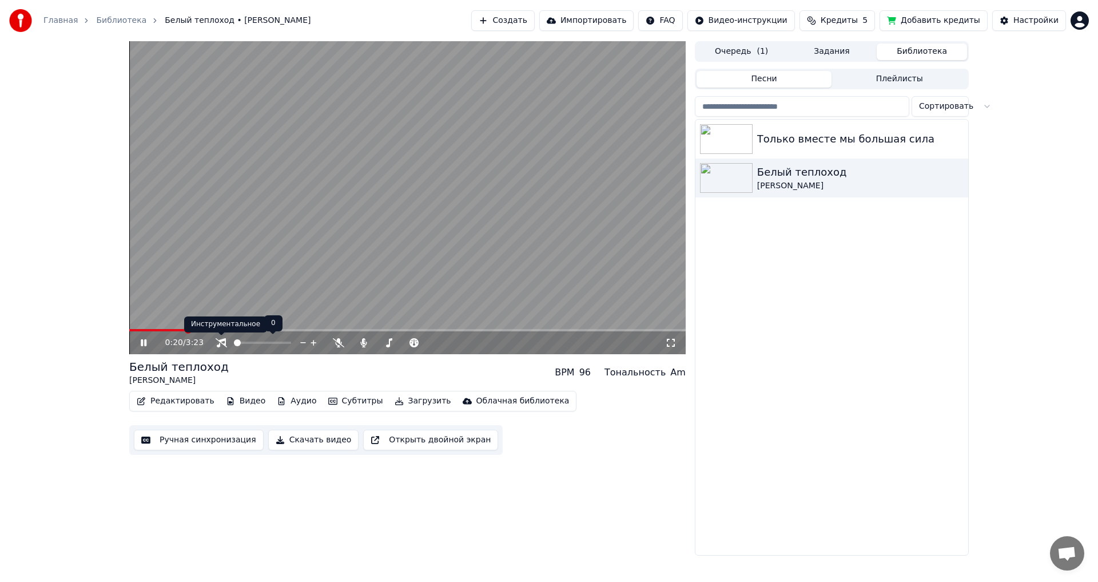
click at [221, 343] on icon at bounding box center [221, 342] width 11 height 9
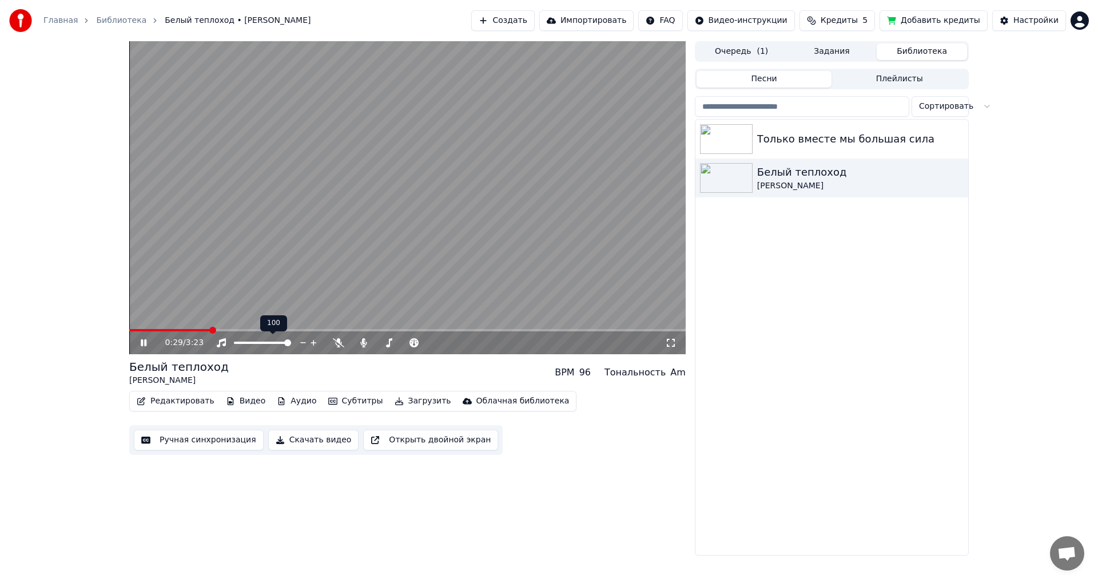
click at [221, 343] on icon at bounding box center [221, 342] width 11 height 9
click at [221, 341] on icon at bounding box center [221, 342] width 9 height 9
click at [221, 341] on icon at bounding box center [221, 342] width 11 height 9
click at [346, 404] on button "Субтитры" at bounding box center [356, 401] width 64 height 16
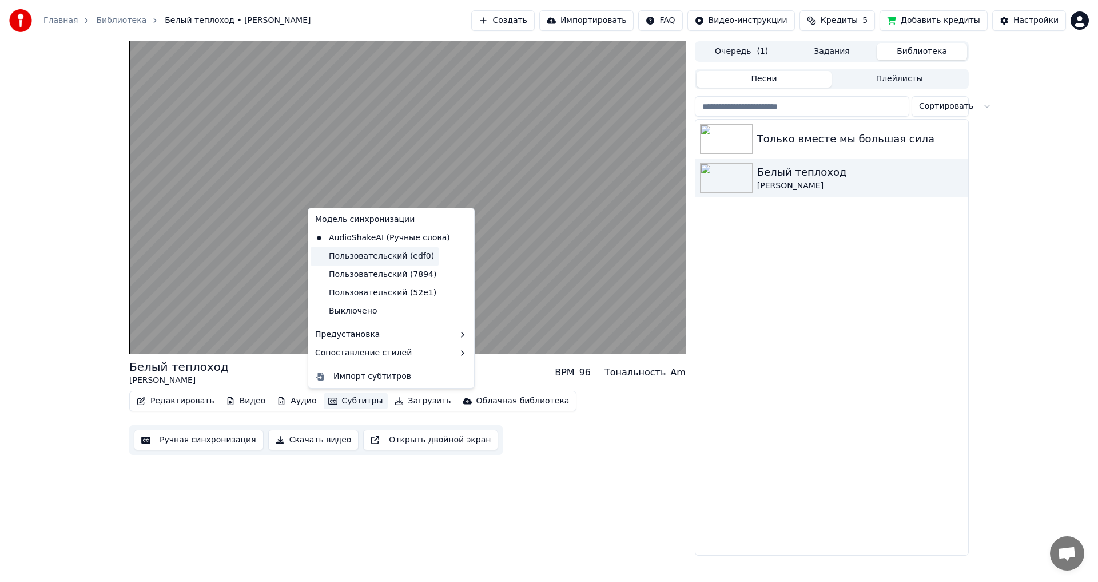
click at [340, 263] on div "Пользовательский (edf0)" at bounding box center [375, 256] width 128 height 18
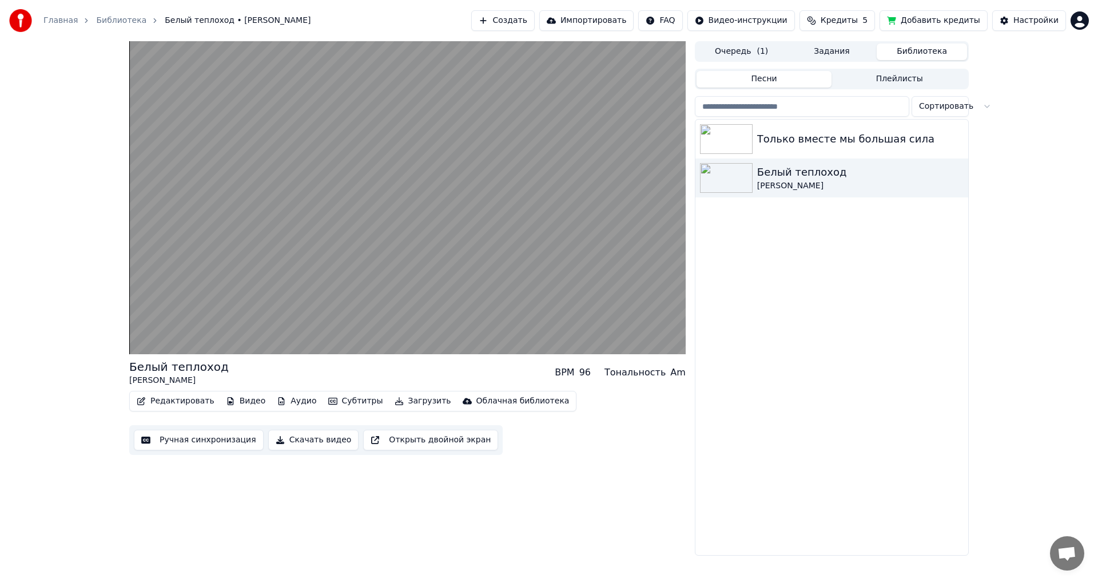
click at [324, 405] on button "Субтитры" at bounding box center [356, 401] width 64 height 16
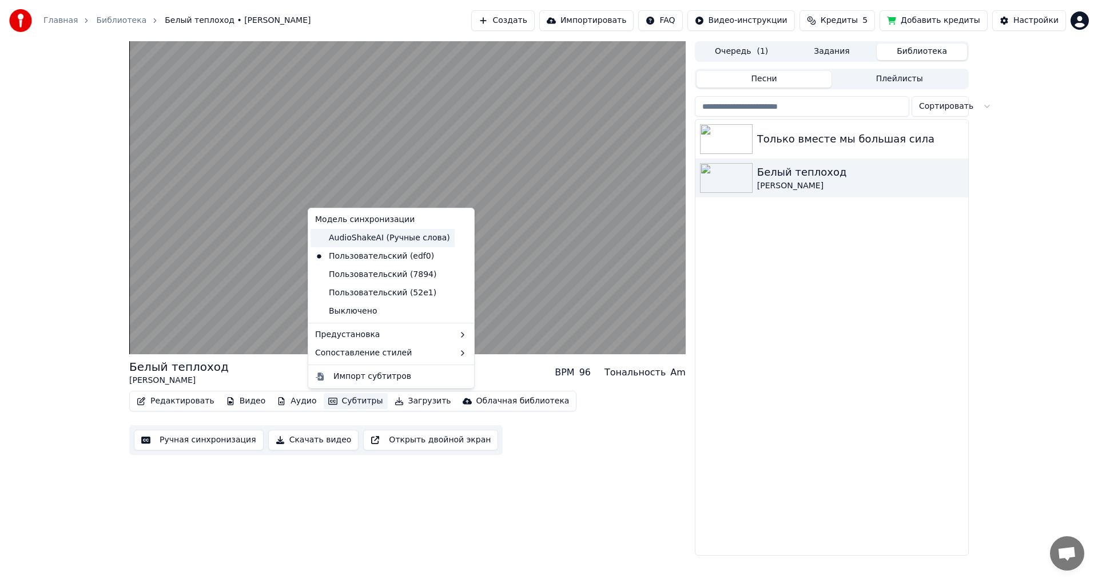
click at [363, 244] on div "AudioShakeAI (Ручные слова)" at bounding box center [383, 238] width 144 height 18
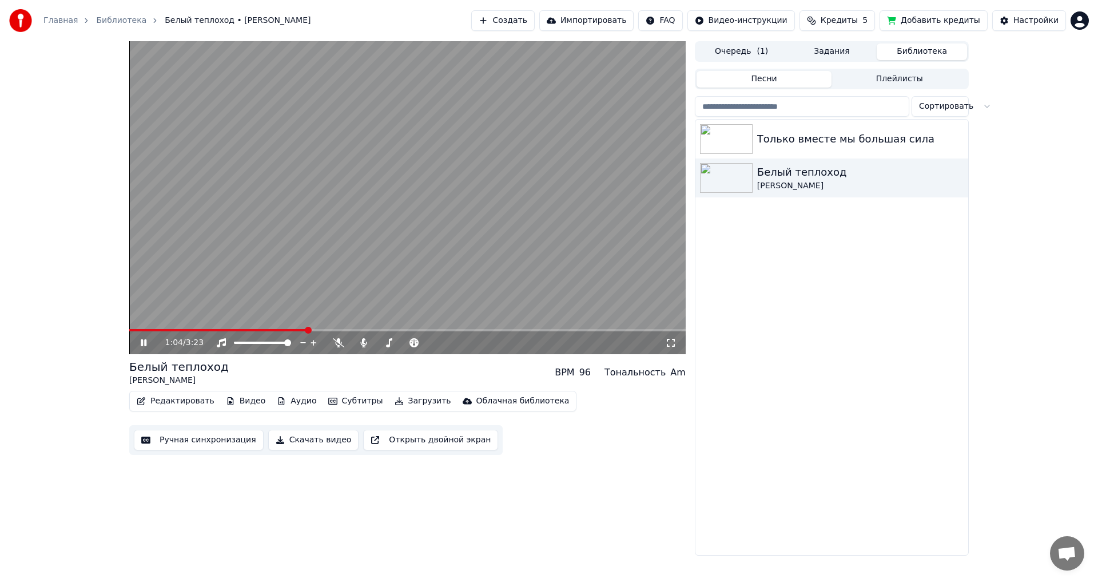
click at [345, 406] on button "Субтитры" at bounding box center [356, 401] width 64 height 16
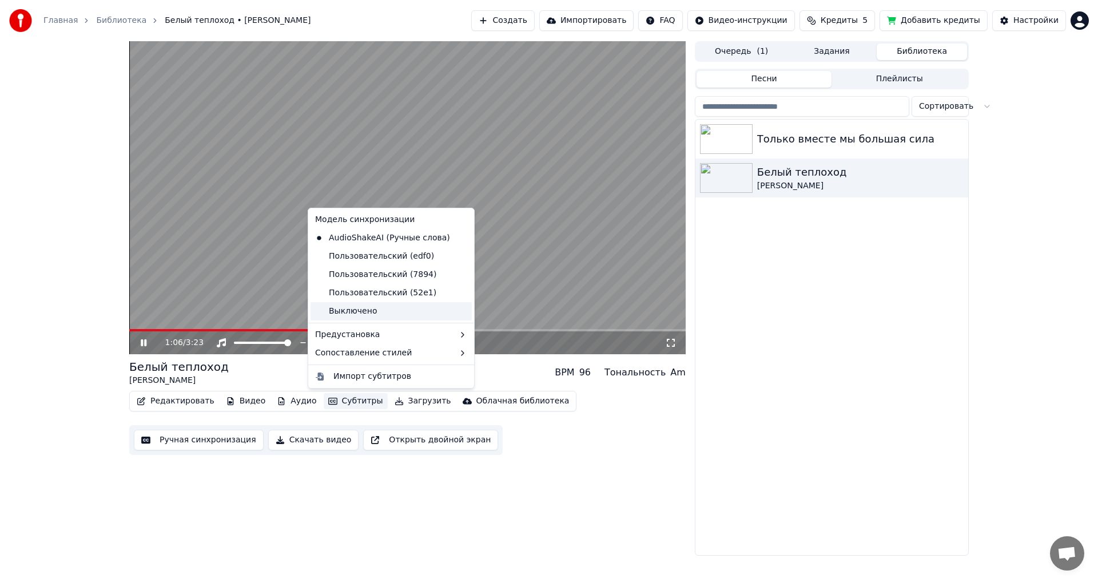
click at [363, 302] on div "Выключено" at bounding box center [391, 311] width 161 height 18
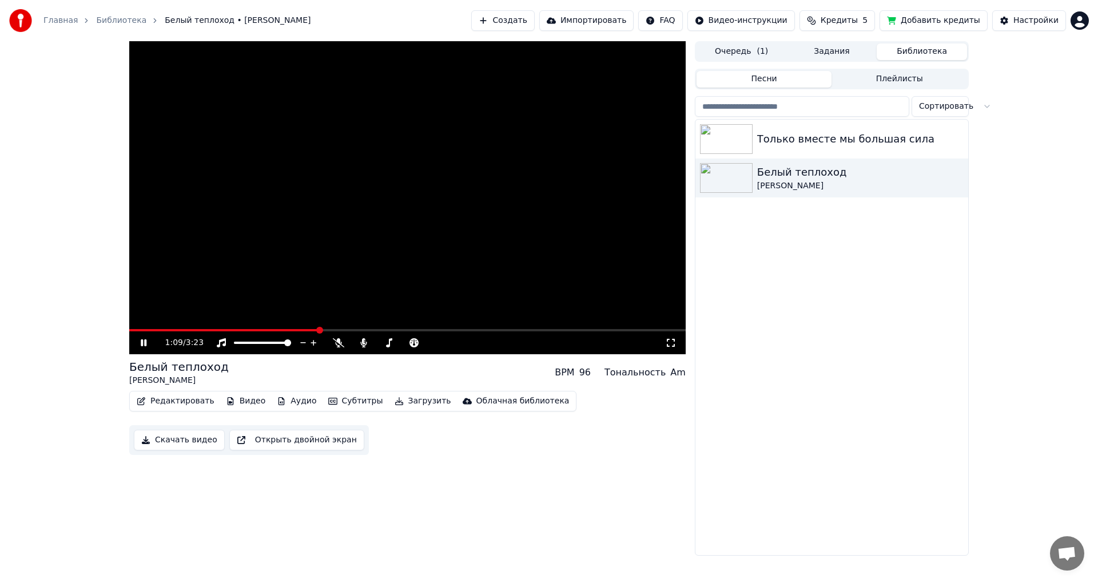
click at [338, 403] on button "Субтитры" at bounding box center [356, 401] width 64 height 16
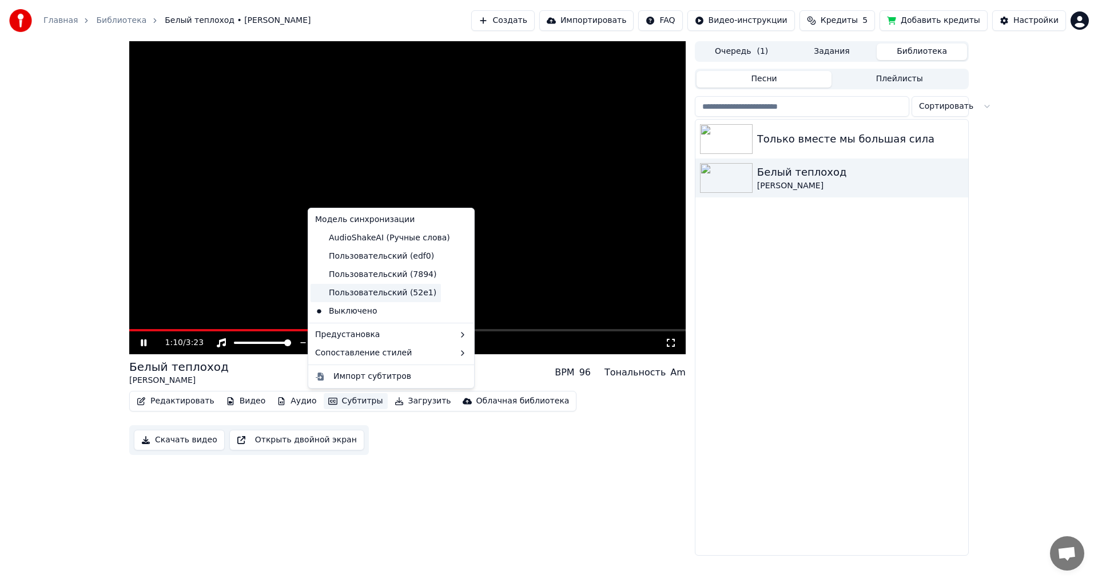
click at [357, 300] on div "Пользовательский (52e1)" at bounding box center [376, 293] width 130 height 18
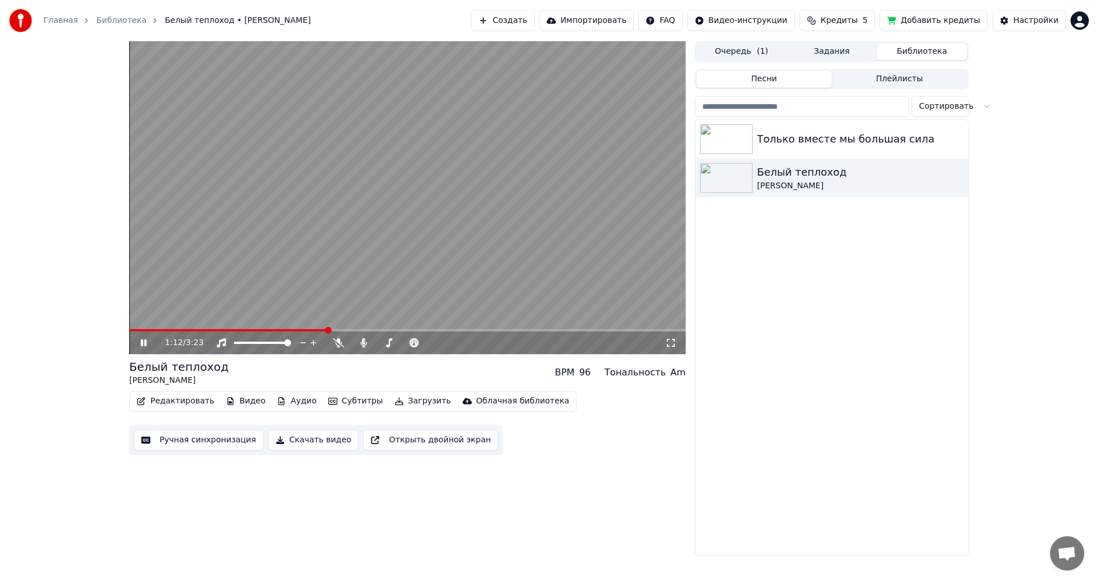
click at [270, 331] on span at bounding box center [228, 330] width 198 height 2
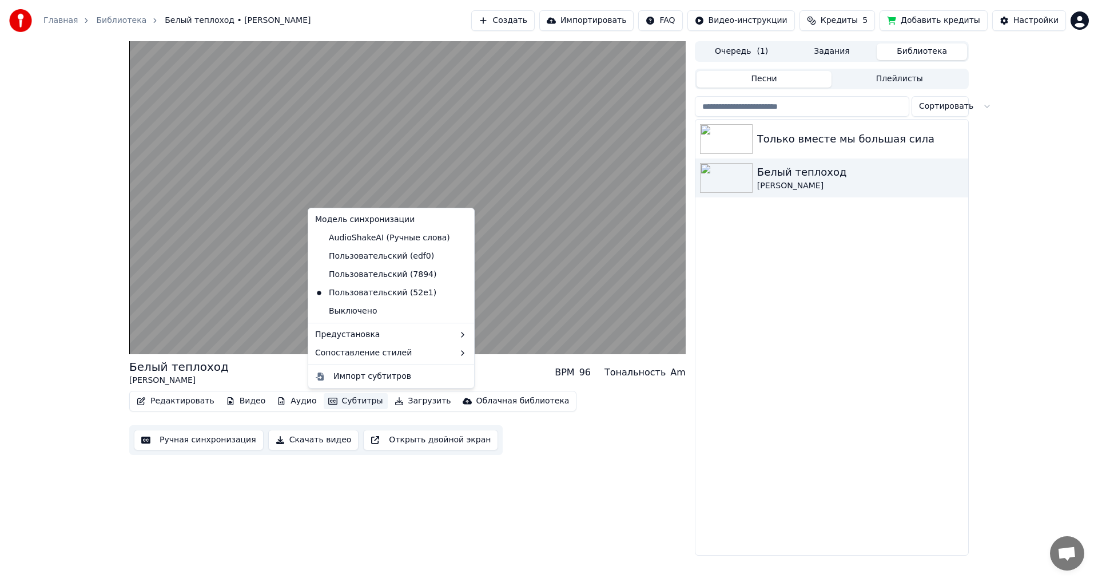
click at [328, 402] on icon "button" at bounding box center [332, 401] width 9 height 8
click at [321, 238] on div "AudioShakeAI (Ручные слова)" at bounding box center [383, 238] width 144 height 18
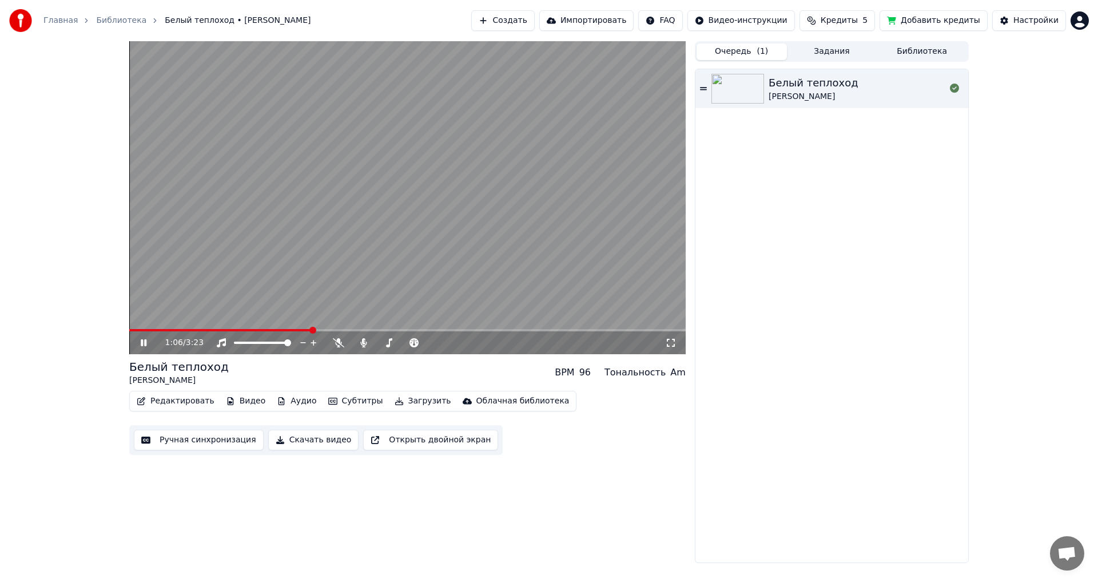
click at [759, 46] on span "( 1 )" at bounding box center [762, 51] width 11 height 11
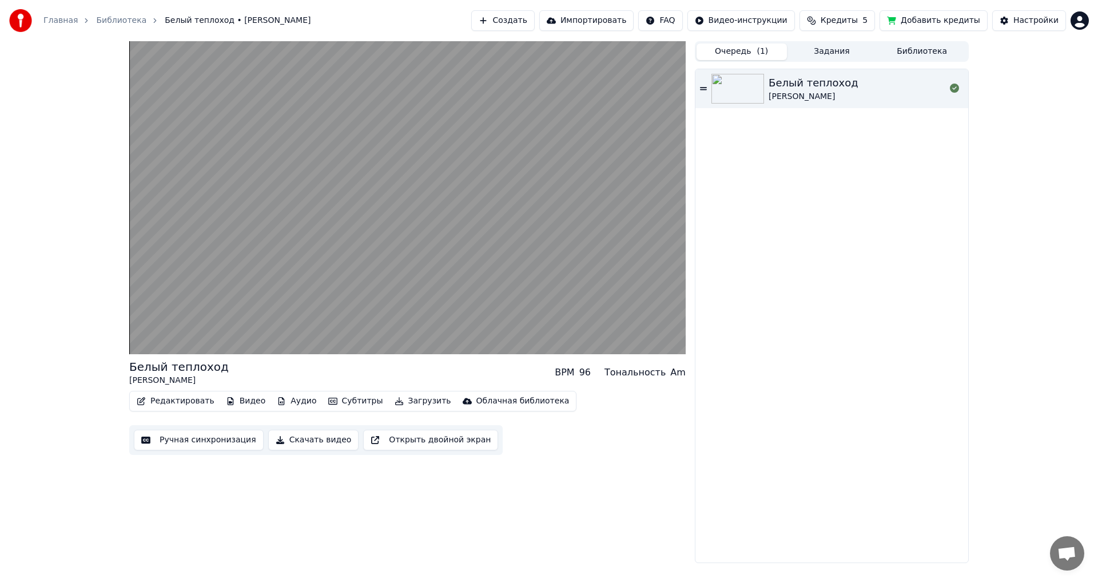
click at [850, 55] on button "Задания" at bounding box center [832, 51] width 90 height 17
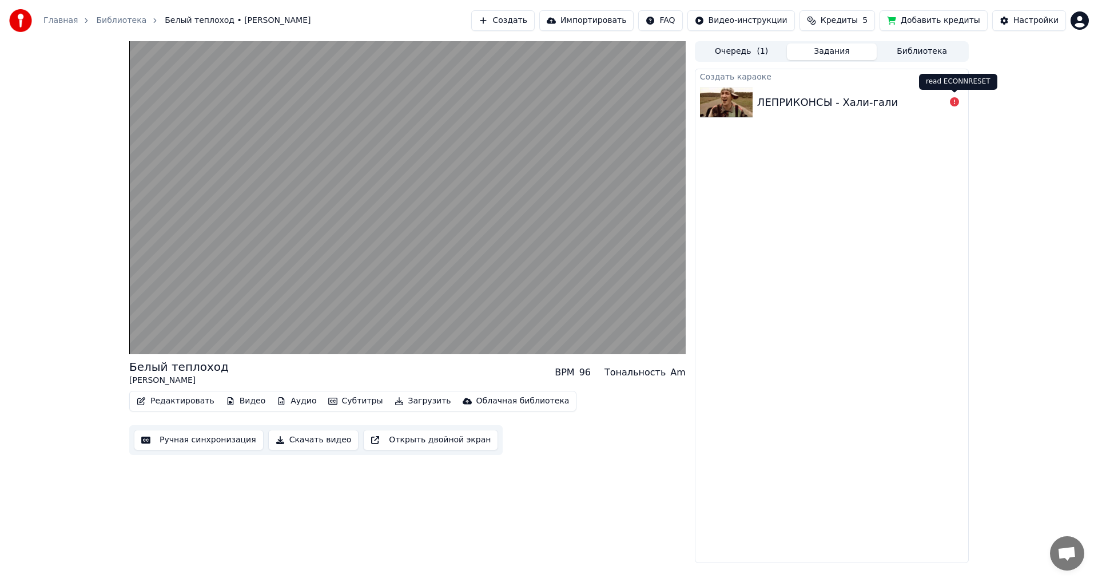
click at [952, 105] on icon at bounding box center [954, 101] width 9 height 9
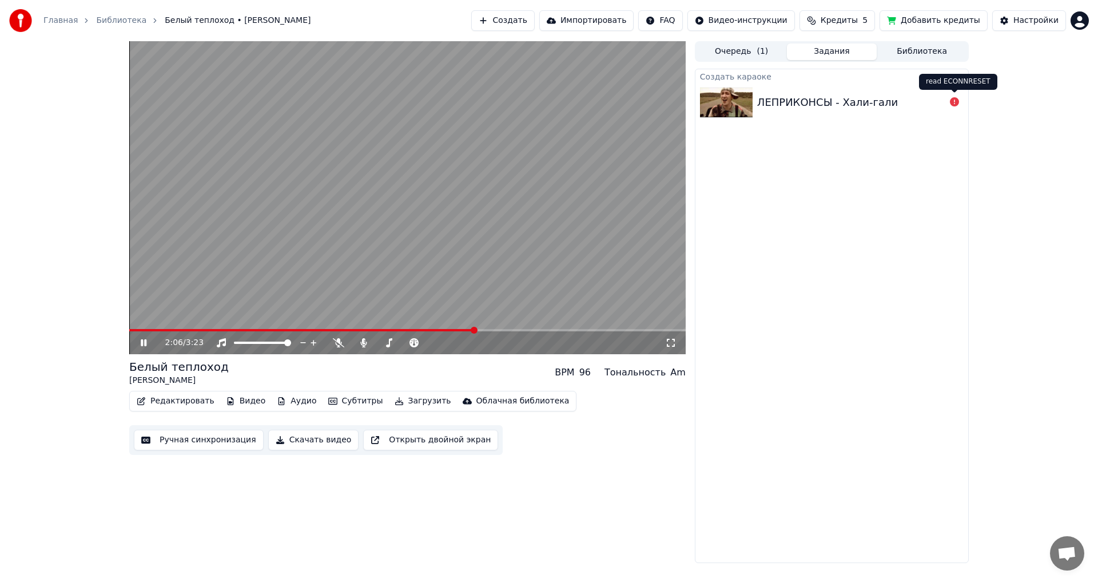
click at [952, 105] on icon at bounding box center [954, 101] width 9 height 9
click at [950, 105] on div at bounding box center [955, 103] width 18 height 14
drag, startPoint x: 949, startPoint y: 106, endPoint x: 924, endPoint y: 112, distance: 24.7
click at [929, 109] on div "ЛЕПРИКОНСЫ - Хали-гали" at bounding box center [832, 102] width 273 height 39
drag, startPoint x: 924, startPoint y: 112, endPoint x: 806, endPoint y: 109, distance: 118.5
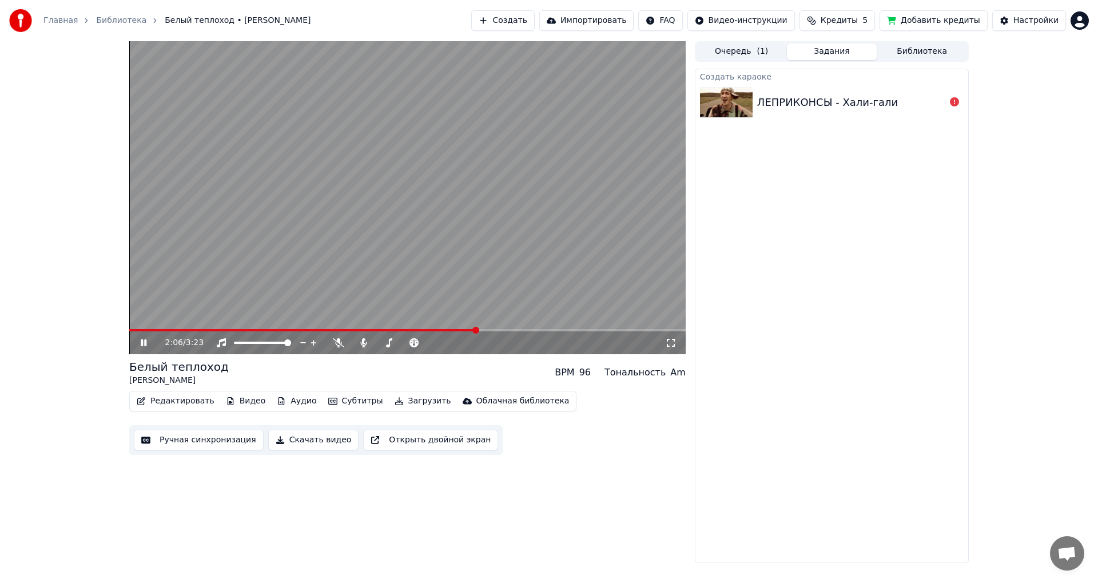
click at [845, 122] on div "Создать караоке ЛЕПРИКОНСЫ - Хали-гали" at bounding box center [832, 316] width 274 height 494
drag, startPoint x: 796, startPoint y: 89, endPoint x: 721, endPoint y: 35, distance: 91.9
click at [775, 67] on div "Создать караоке ЛЕПРИКОНСЫ - Хали-гали" at bounding box center [832, 314] width 274 height 497
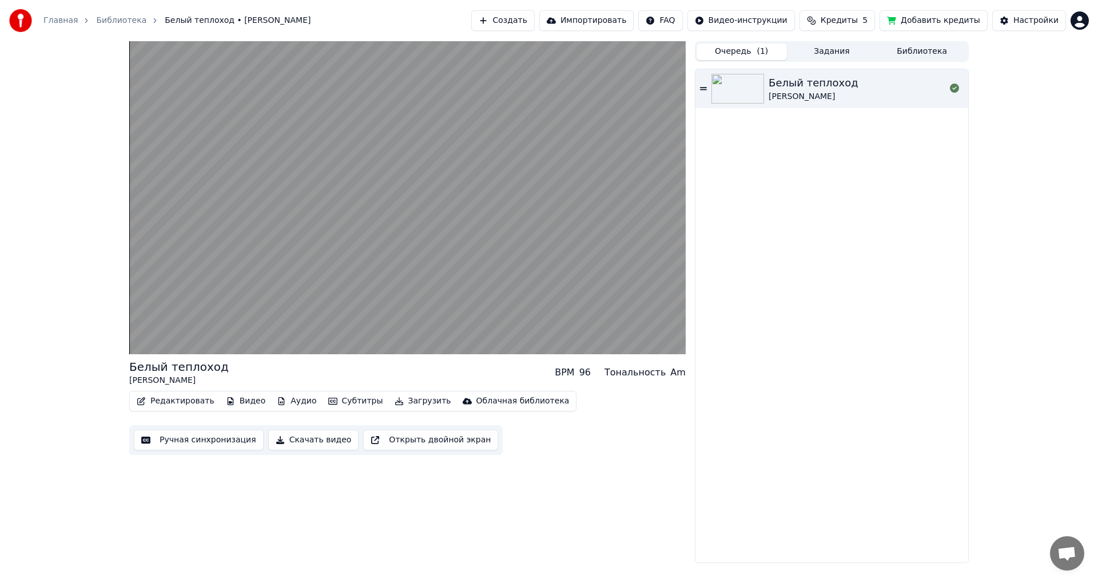
click at [723, 47] on button "Очередь ( 1 )" at bounding box center [742, 51] width 90 height 17
click at [828, 50] on button "Задания" at bounding box center [832, 51] width 90 height 17
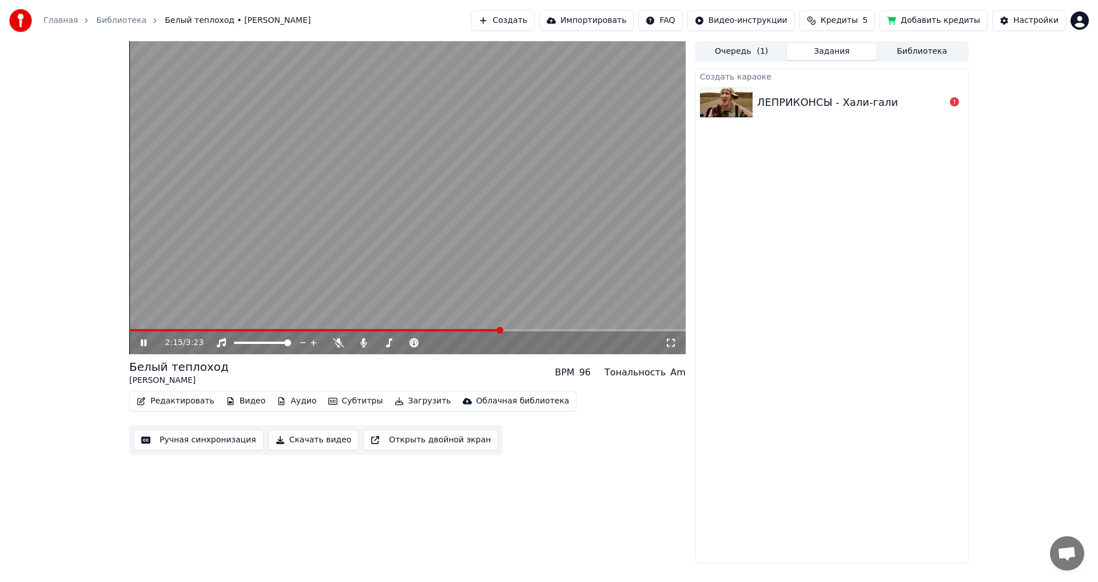
click at [59, 21] on link "Главная" at bounding box center [60, 20] width 34 height 11
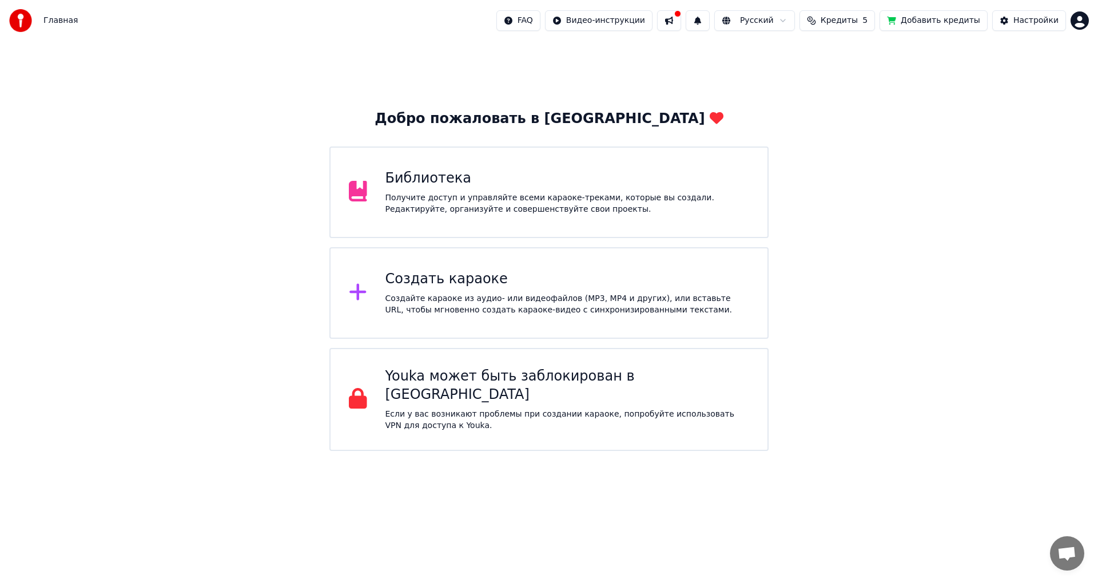
click at [529, 307] on div "Создайте караоке из аудио- или видеофайлов (MP3, MP4 и других), или вставьте UR…" at bounding box center [568, 304] width 364 height 23
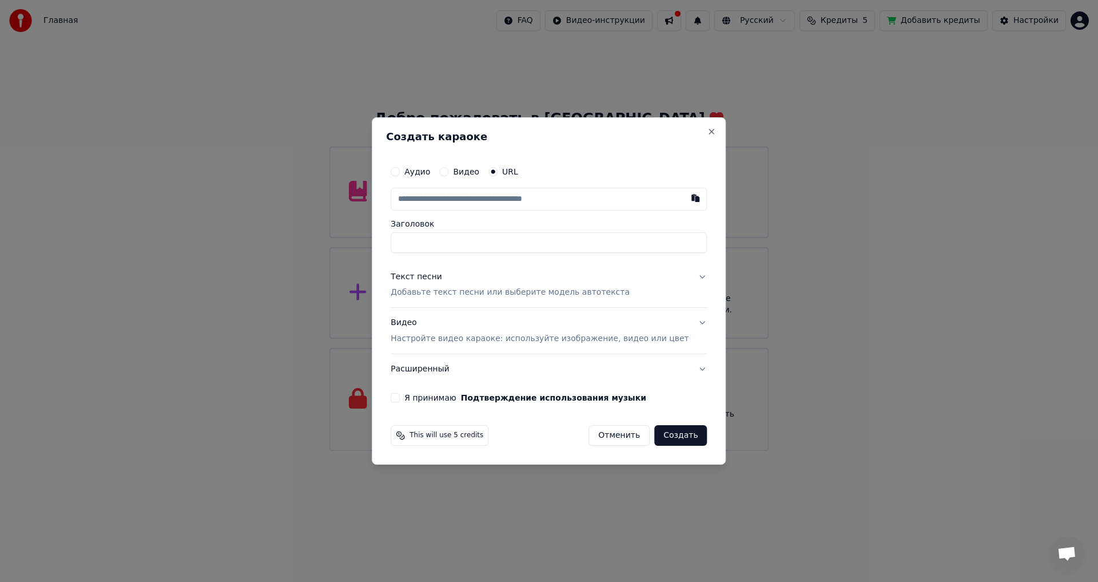
click at [483, 296] on p "Добавьте текст песни или выберите модель автотекста" at bounding box center [510, 292] width 239 height 11
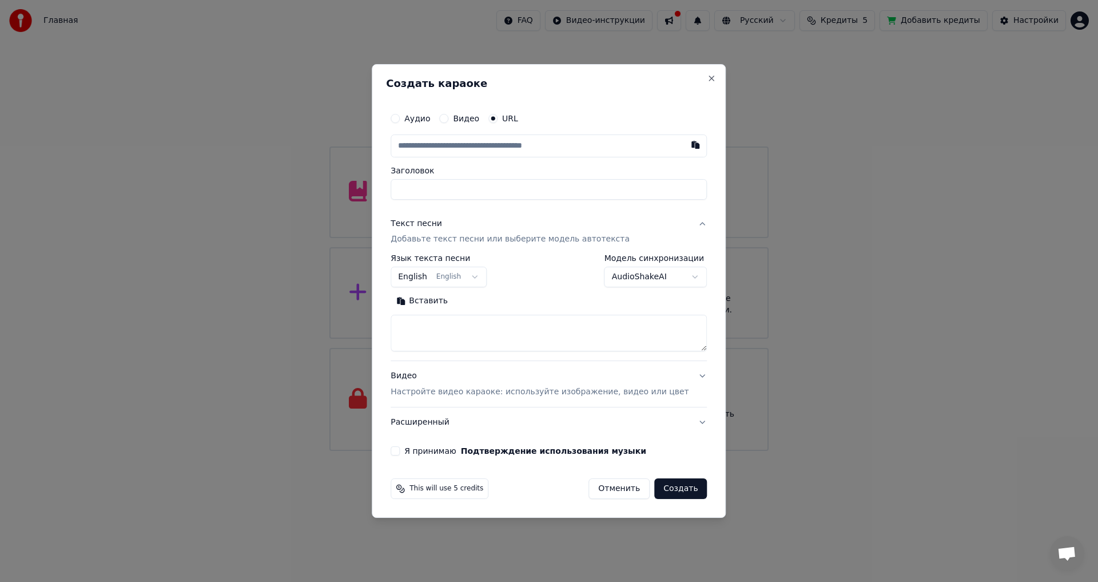
click at [461, 323] on textarea at bounding box center [549, 333] width 316 height 37
paste textarea "**********"
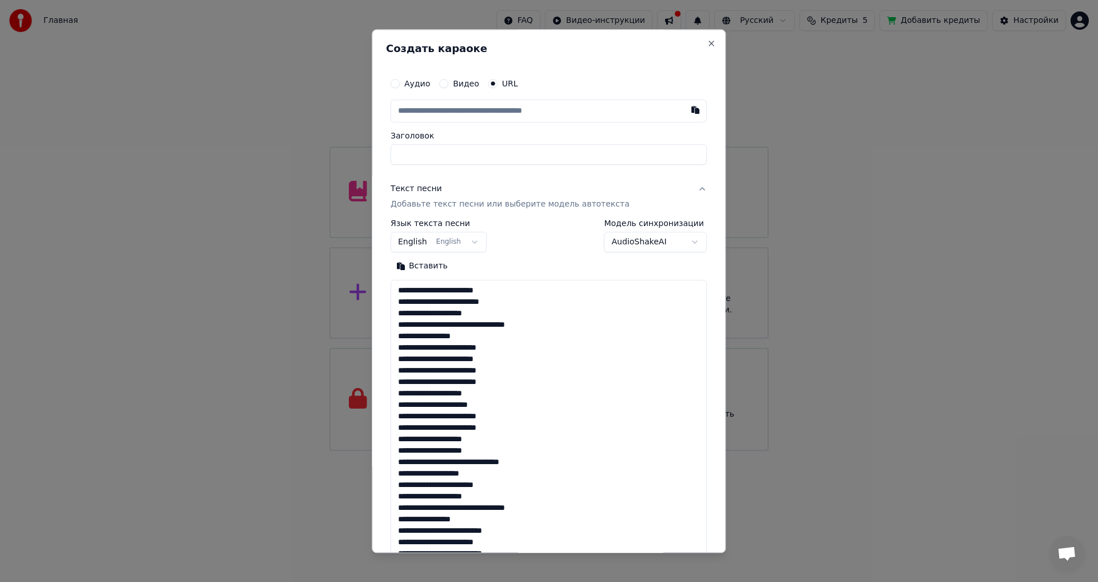
scroll to position [461, 0]
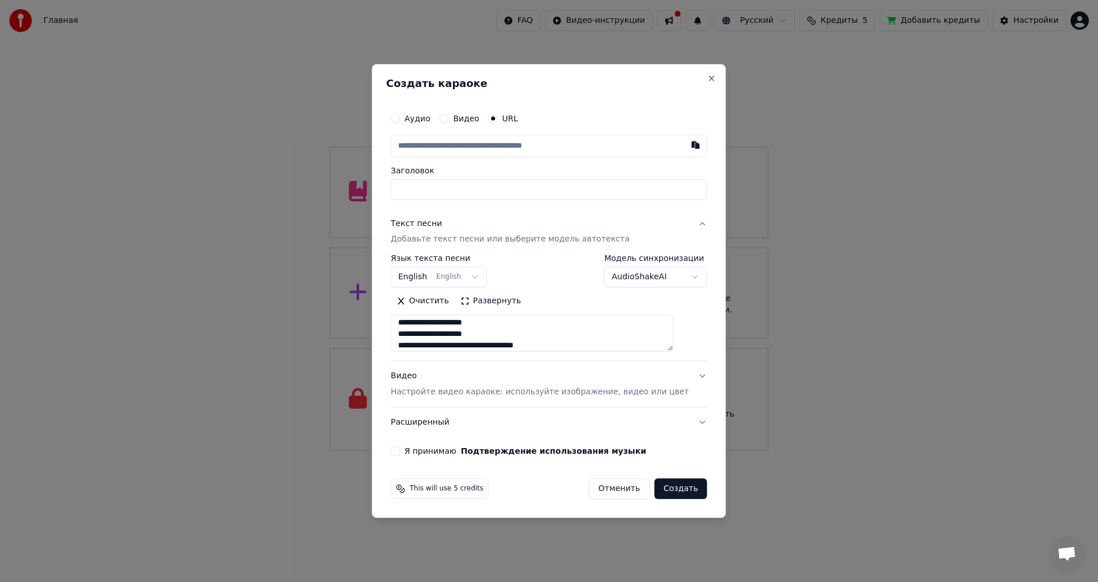
type textarea "**********"
click at [475, 276] on button "English English" at bounding box center [439, 277] width 96 height 21
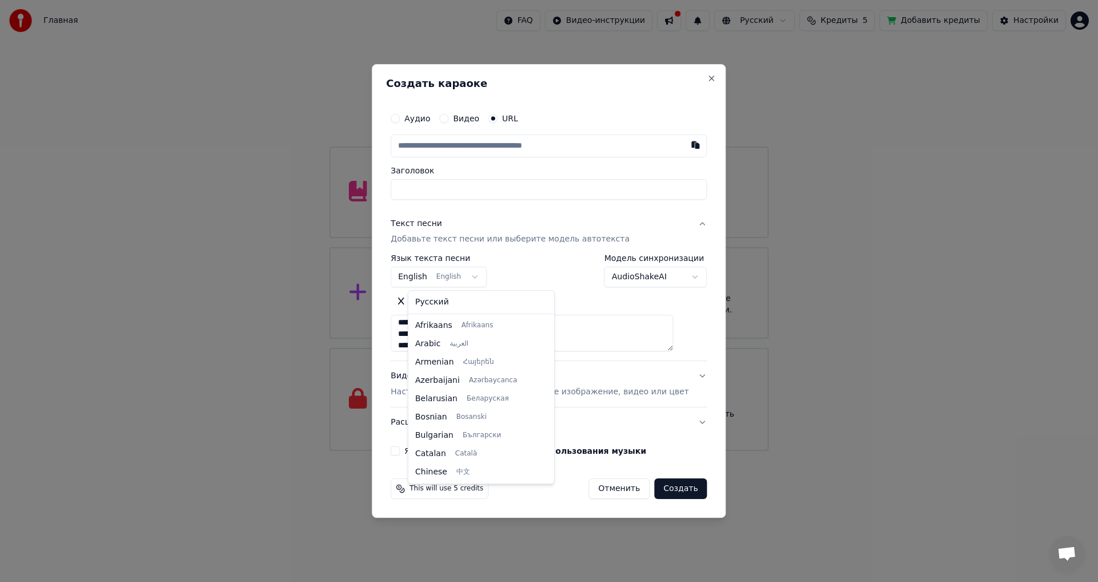
scroll to position [92, 0]
select select "**"
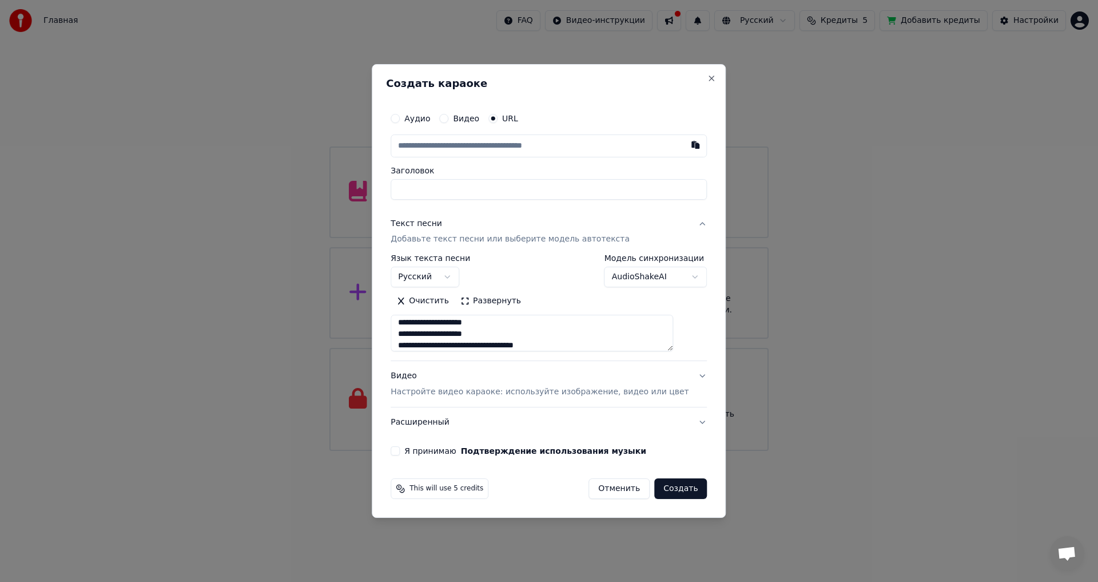
click at [432, 391] on p "Настройте видео караоке: используйте изображение, видео или цвет" at bounding box center [540, 391] width 298 height 11
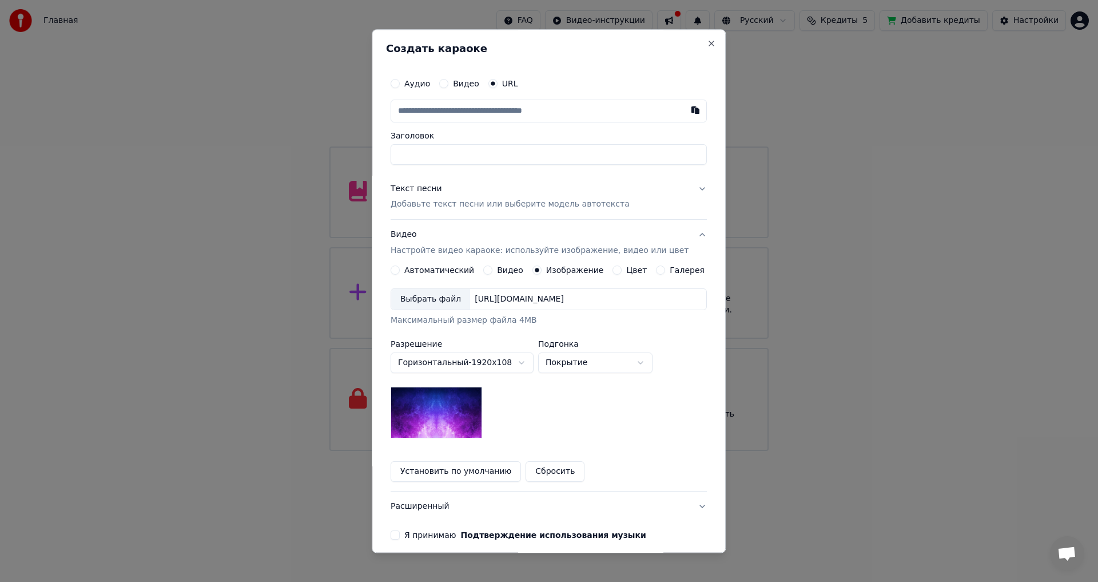
click at [488, 268] on button "Видео" at bounding box center [487, 270] width 9 height 9
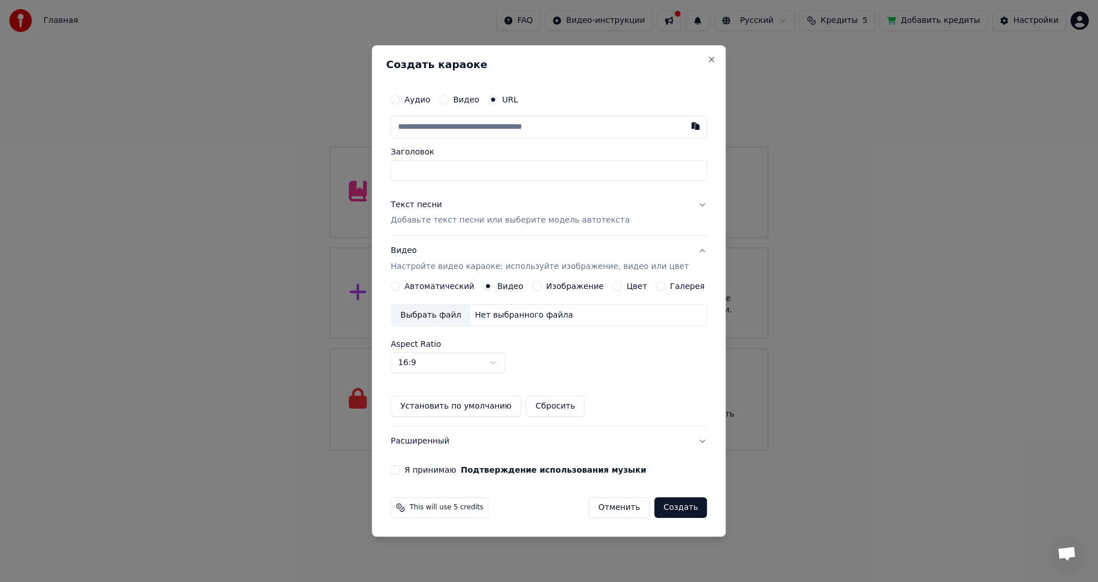
click at [400, 285] on button "Автоматический" at bounding box center [395, 285] width 9 height 9
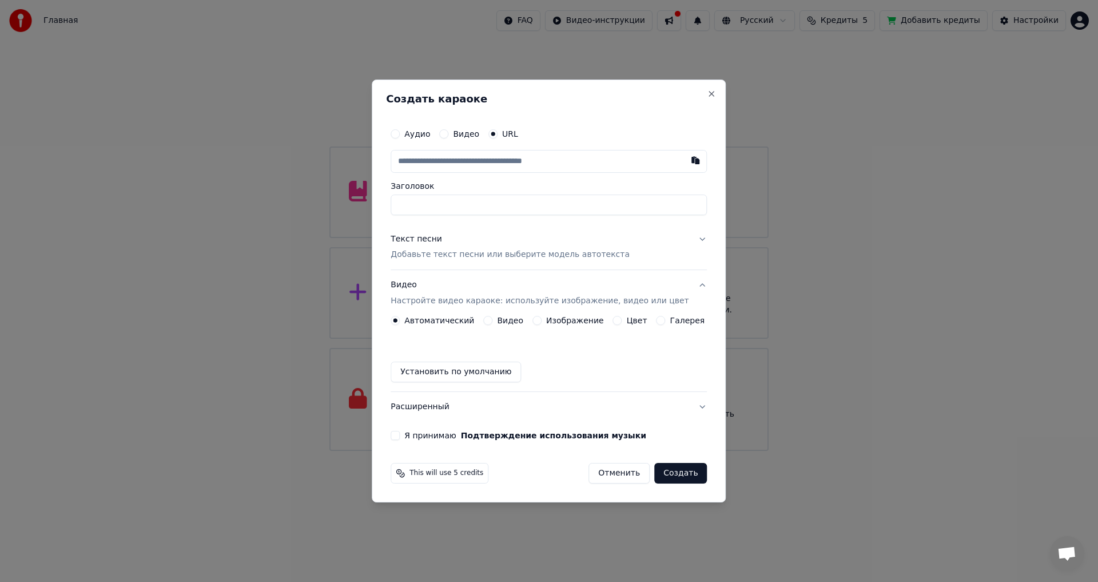
click at [657, 322] on button "Галерея" at bounding box center [661, 320] width 9 height 9
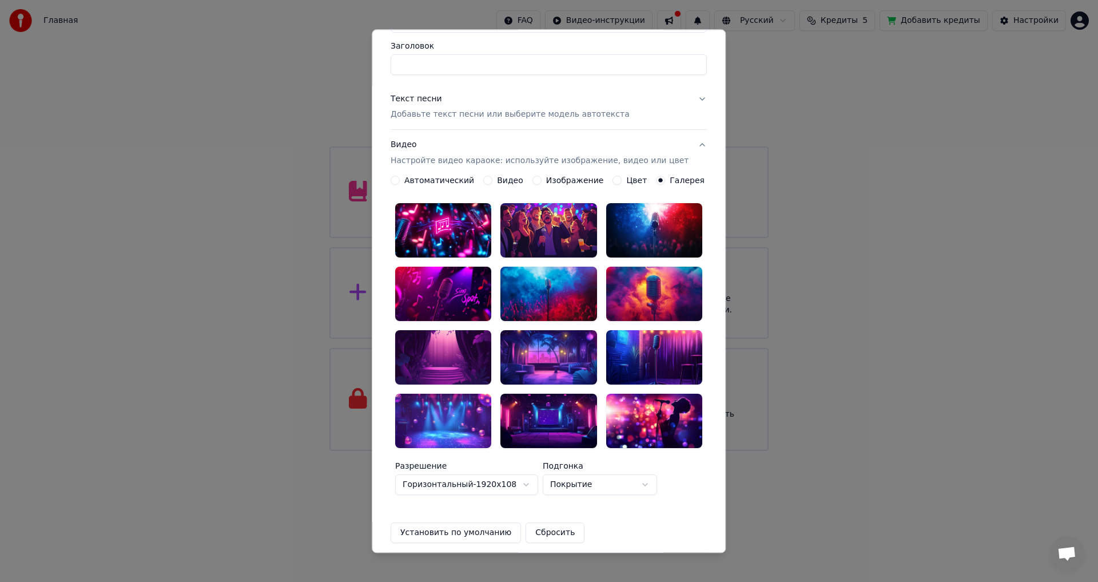
scroll to position [181, 0]
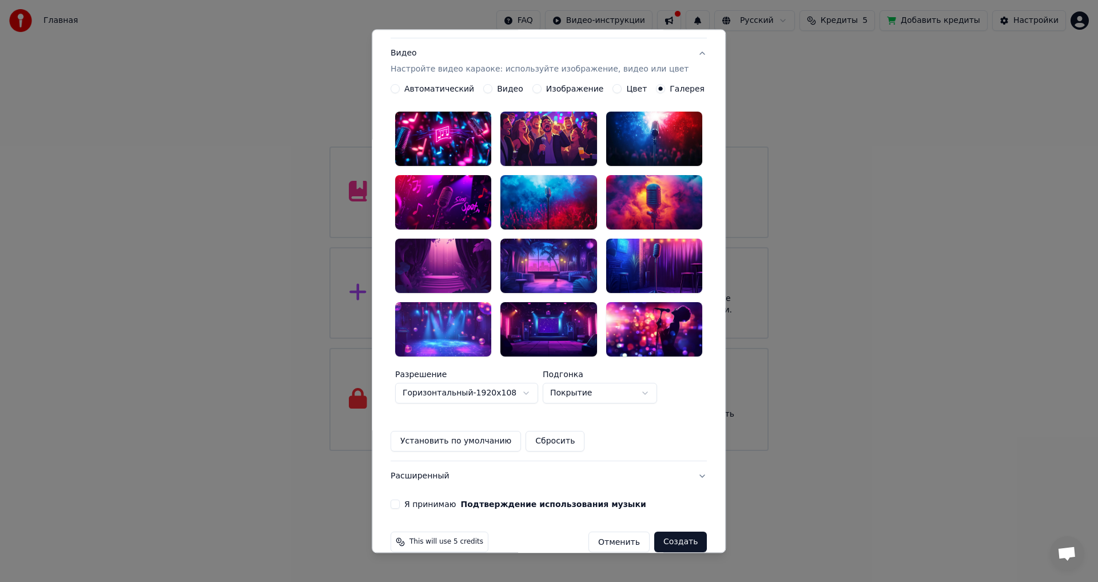
click at [613, 376] on body "Главная FAQ Видео-инструкции Русский Кредиты 5 Добавить кредиты Настройки Добро…" at bounding box center [549, 225] width 1098 height 451
click at [555, 273] on body "Главная FAQ Видео-инструкции Русский Кредиты 5 Добавить кредиты Настройки Добро…" at bounding box center [549, 225] width 1098 height 451
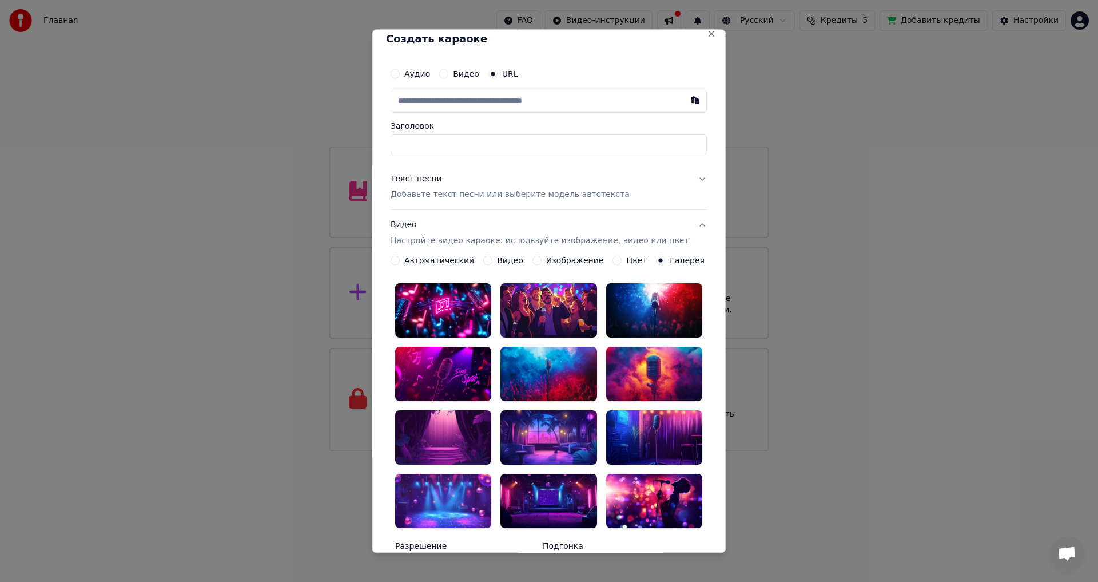
scroll to position [0, 0]
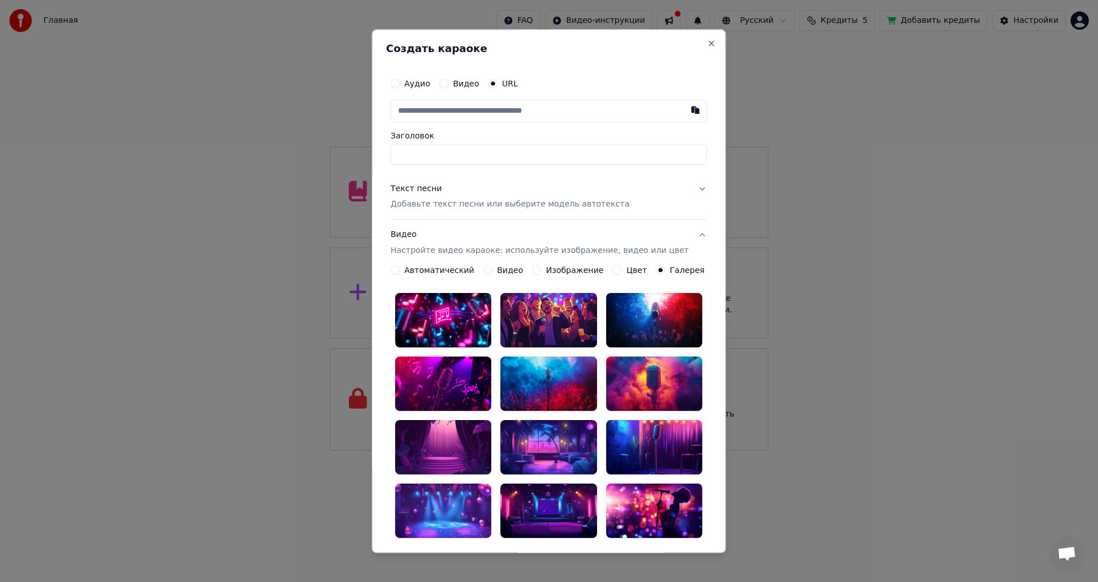
click at [495, 112] on input "text" at bounding box center [549, 111] width 316 height 23
paste input "**********"
type input "**********"
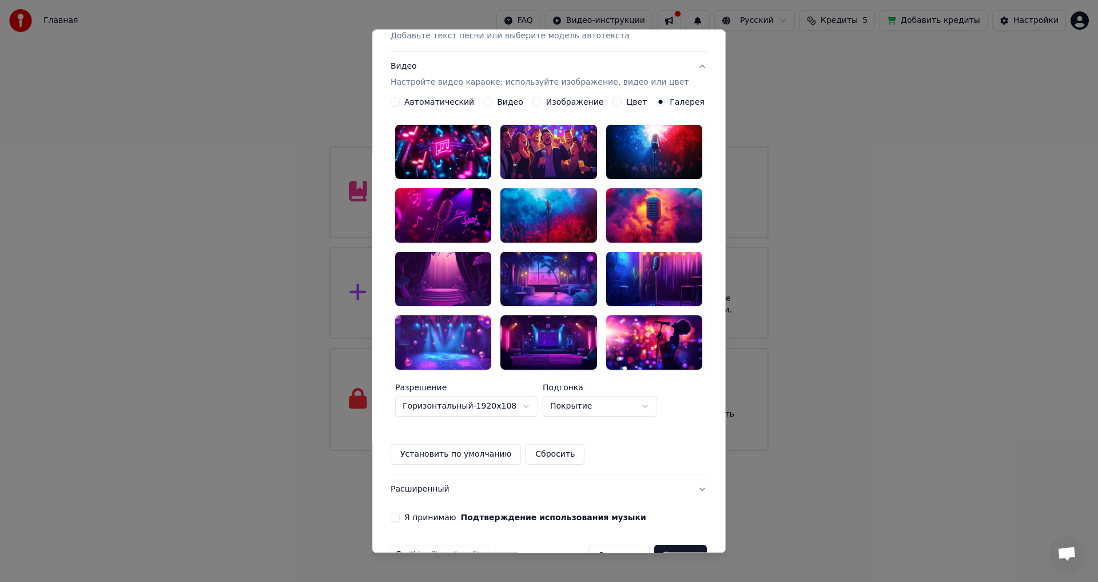
scroll to position [181, 0]
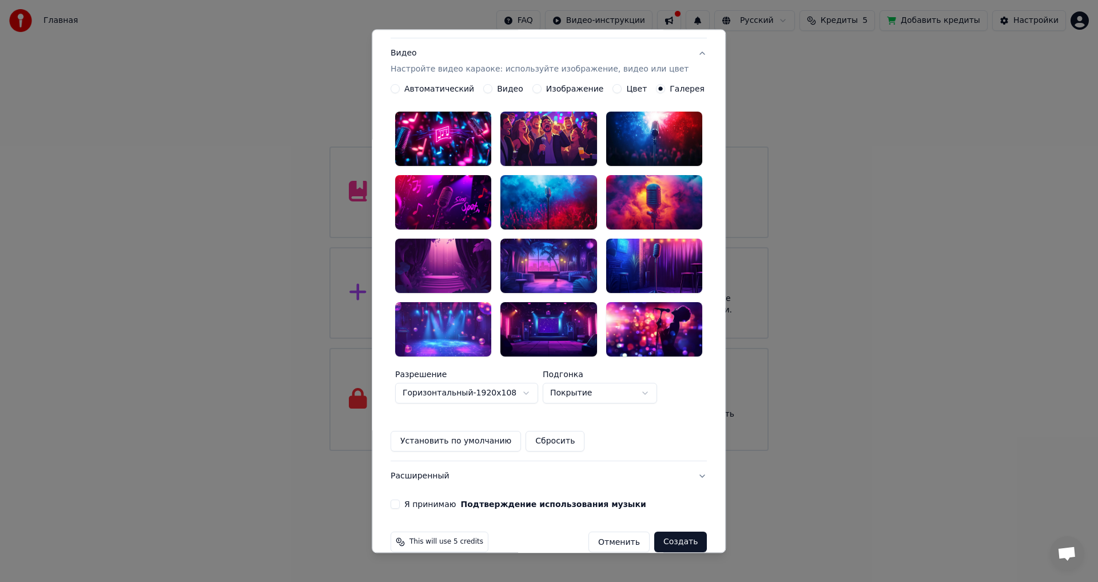
type input "**********"
click at [666, 532] on button "Создать" at bounding box center [680, 542] width 53 height 21
type input "**********"
drag, startPoint x: 405, startPoint y: 487, endPoint x: 477, endPoint y: 490, distance: 72.2
click at [400, 500] on button "Я принимаю Подтверждение использования музыки" at bounding box center [395, 504] width 9 height 9
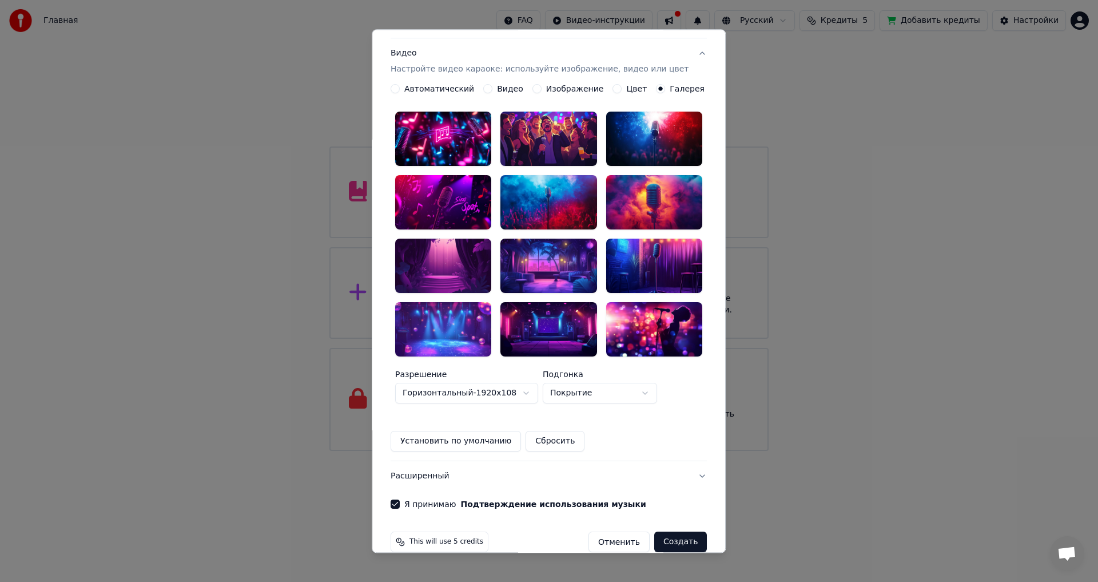
click at [665, 532] on button "Создать" at bounding box center [680, 542] width 53 height 21
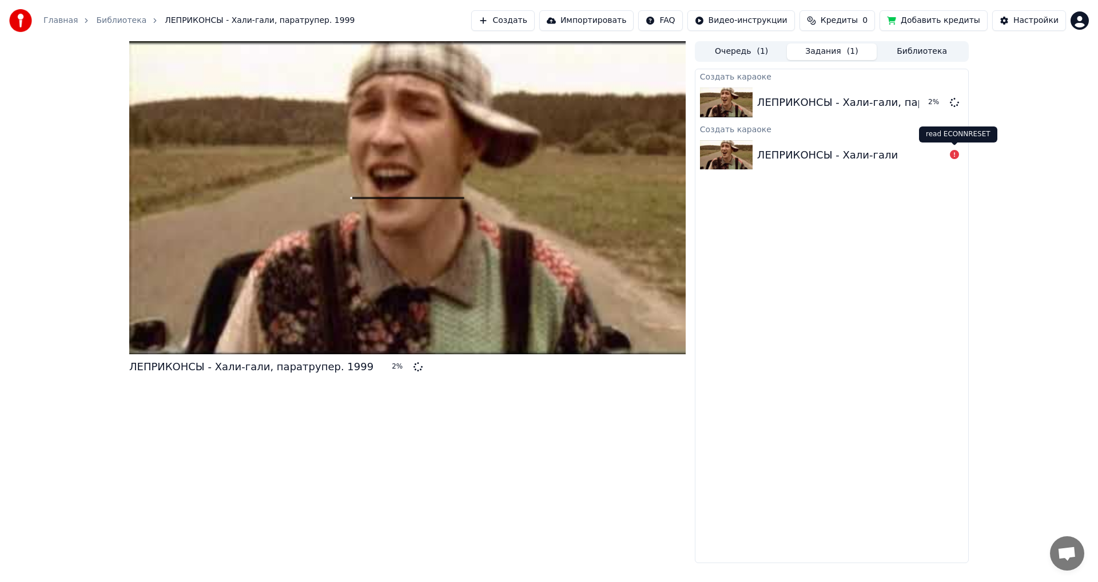
click at [953, 154] on icon at bounding box center [954, 154] width 9 height 9
